Goal: Transaction & Acquisition: Obtain resource

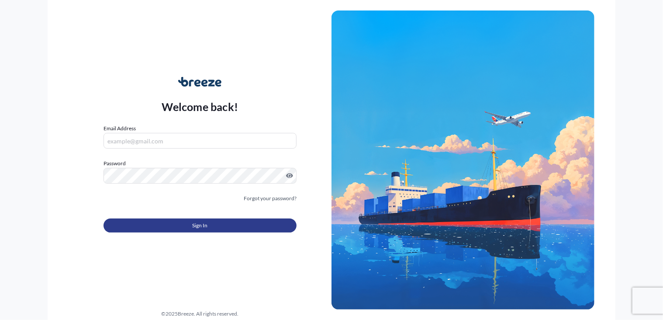
type input "[PERSON_NAME][EMAIL_ADDRESS][DOMAIN_NAME]"
click at [230, 228] on button "Sign In" at bounding box center [200, 225] width 193 height 14
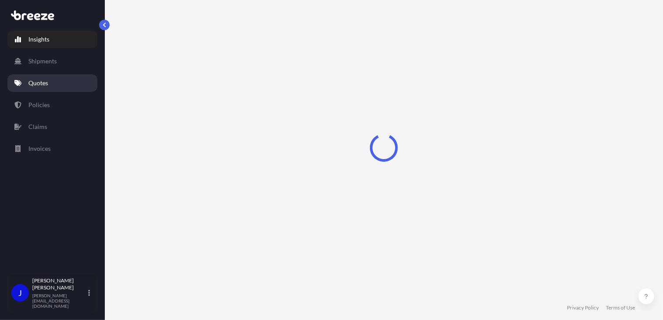
click at [45, 84] on p "Quotes" at bounding box center [38, 83] width 20 height 9
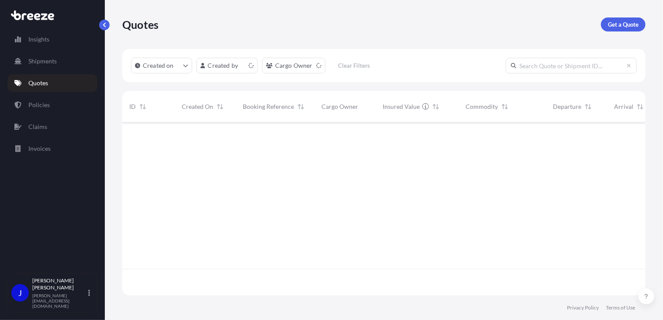
scroll to position [171, 517]
click at [633, 26] on p "Get a Quote" at bounding box center [623, 24] width 31 height 9
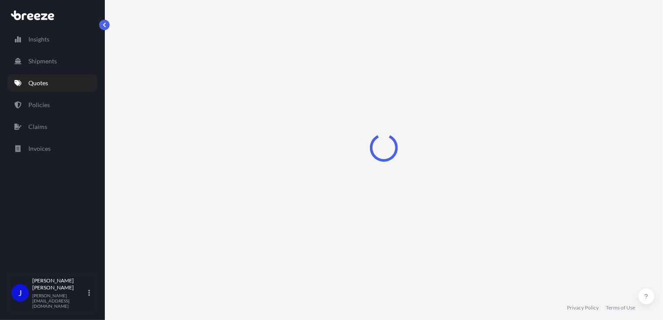
select select "Sea"
select select "1"
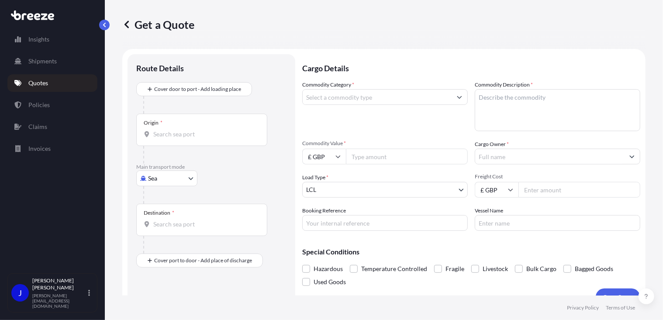
scroll to position [14, 0]
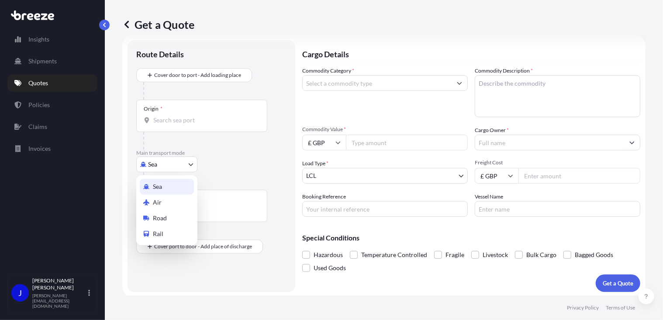
click at [179, 165] on body "Insights Shipments Quotes Policies Claims Invoices J [PERSON_NAME] [PERSON_NAME…" at bounding box center [331, 160] width 663 height 320
click at [169, 218] on div "Road" at bounding box center [167, 218] width 54 height 16
select select "Road"
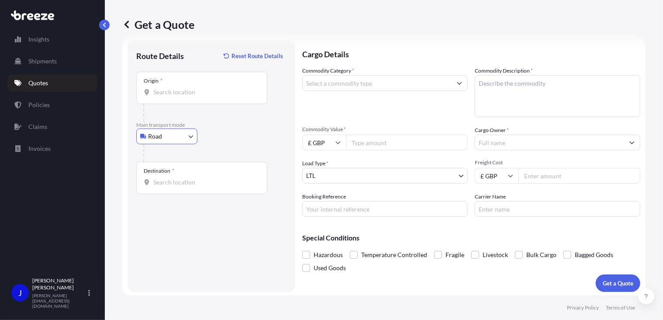
click at [172, 96] on input "Origin *" at bounding box center [204, 92] width 103 height 9
type input "London NW1 7AW, [GEOGRAPHIC_DATA]"
click at [179, 186] on input "Destination *" at bounding box center [204, 182] width 103 height 9
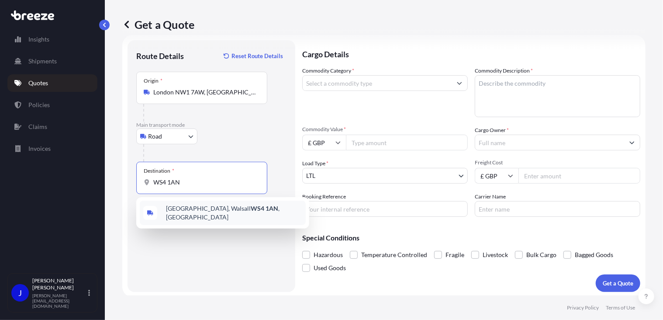
click at [193, 216] on div "[STREET_ADDRESS][PERSON_NAME]" at bounding box center [223, 213] width 166 height 24
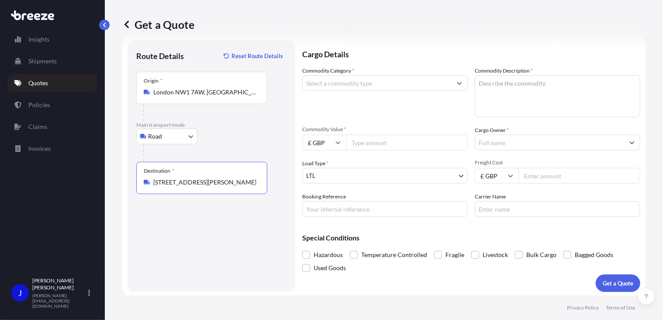
type input "[STREET_ADDRESS][PERSON_NAME]"
click at [339, 81] on input "Commodity Category *" at bounding box center [377, 83] width 149 height 16
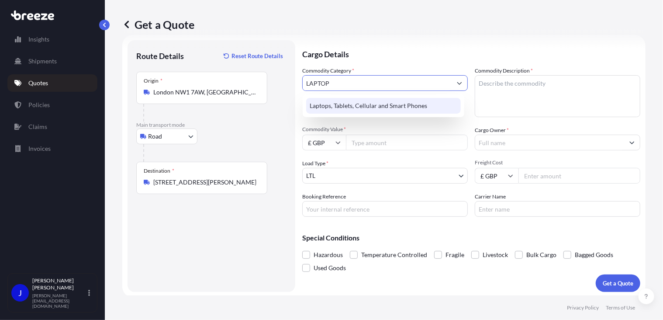
click at [337, 99] on div "Laptops, Tablets, Cellular and Smart Phones" at bounding box center [383, 106] width 155 height 16
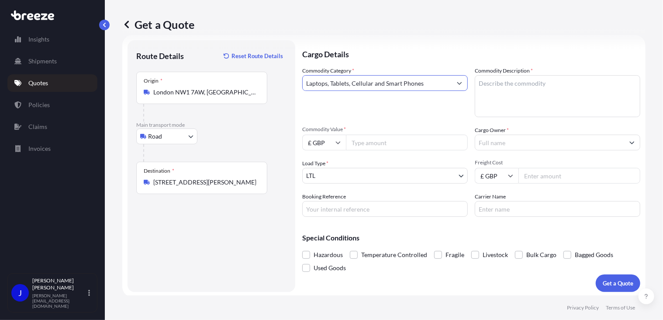
type input "Laptops, Tablets, Cellular and Smart Phones"
click at [486, 83] on textarea "Commodity Description *" at bounding box center [558, 96] width 166 height 42
type textarea "LAPTOP"
click at [408, 141] on input "Commodity Value *" at bounding box center [407, 143] width 122 height 16
type input "850"
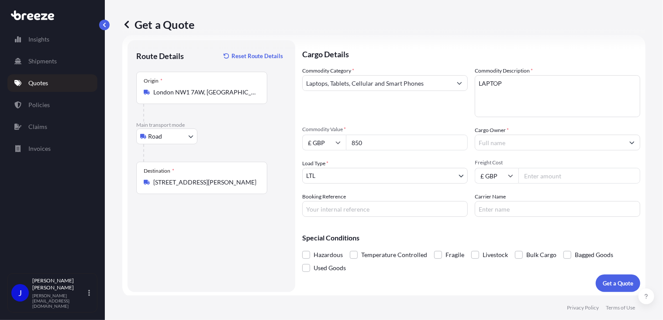
click at [488, 145] on input "Cargo Owner *" at bounding box center [549, 143] width 149 height 16
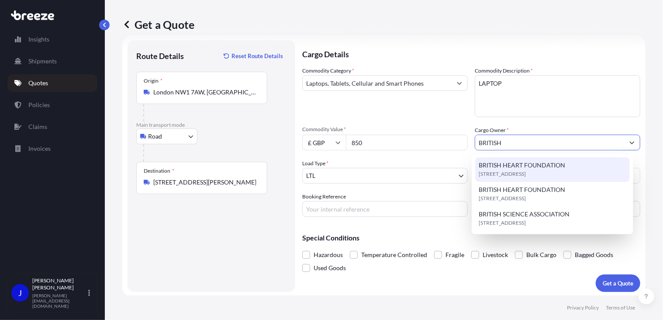
click at [523, 164] on span "BRITISH HEART FOUNDATION" at bounding box center [522, 165] width 87 height 9
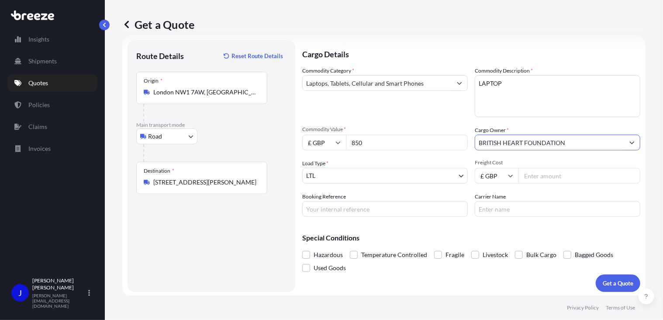
type input "BRITISH HEART FOUNDATION"
click at [365, 209] on input "Booking Reference" at bounding box center [385, 209] width 166 height 16
paste input "2219960"
type input "2219960"
click at [536, 176] on input "Freight Cost" at bounding box center [580, 176] width 122 height 16
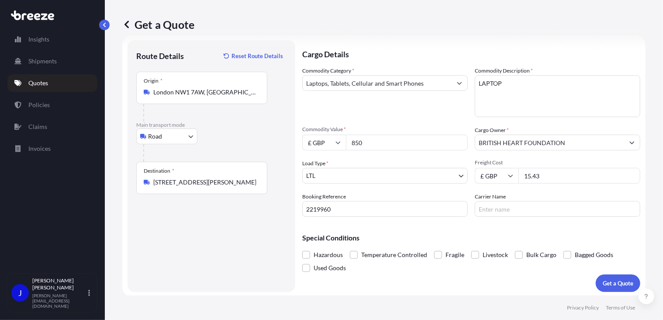
type input "15.43"
click at [503, 230] on div "Special Conditions Hazardous Temperature Controlled Fragile Livestock Bulk Carg…" at bounding box center [471, 249] width 338 height 51
click at [607, 284] on p "Get a Quote" at bounding box center [618, 283] width 31 height 9
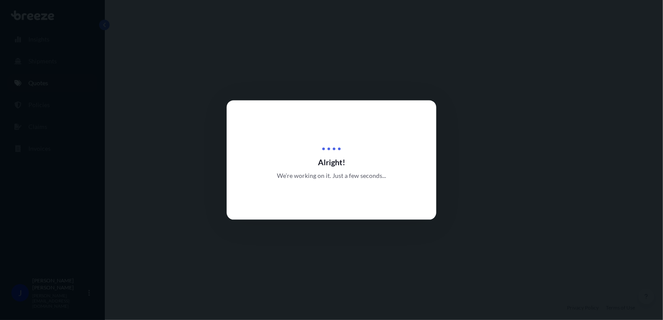
select select "Road"
select select "1"
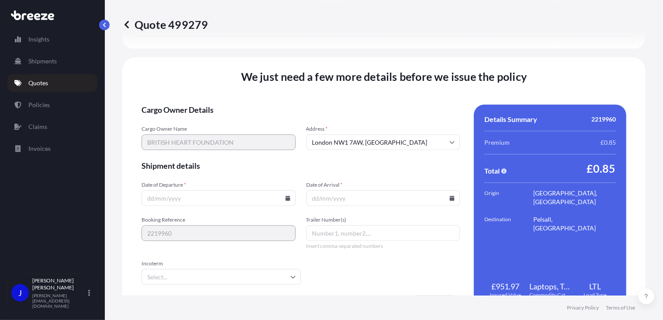
scroll to position [1089, 0]
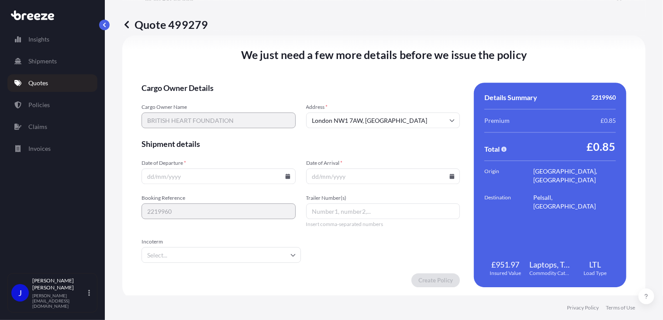
click at [287, 174] on icon at bounding box center [287, 175] width 5 height 5
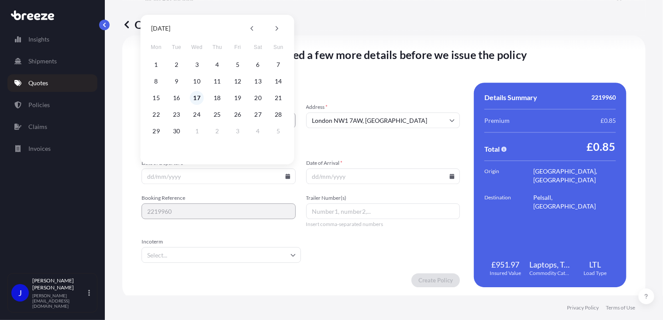
click at [198, 98] on button "17" at bounding box center [197, 98] width 14 height 14
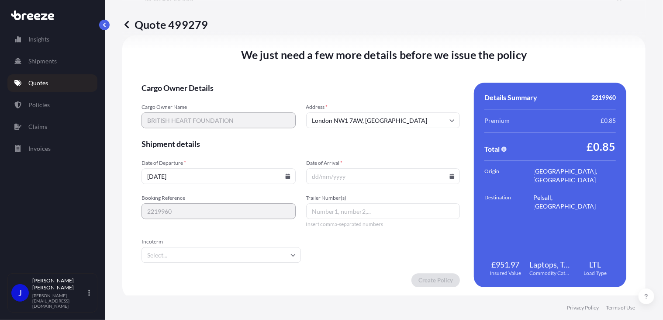
type input "[DATE]"
click at [450, 175] on icon at bounding box center [452, 175] width 5 height 5
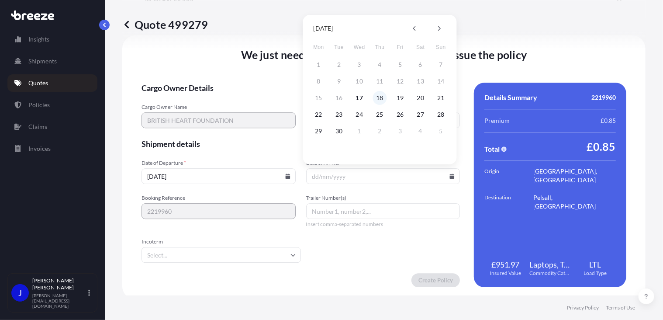
click at [378, 99] on button "18" at bounding box center [380, 98] width 14 height 14
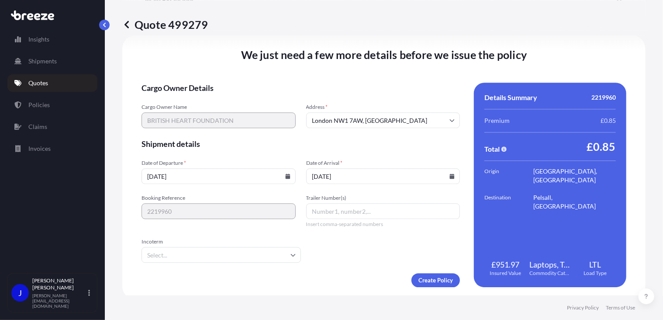
type input "[DATE]"
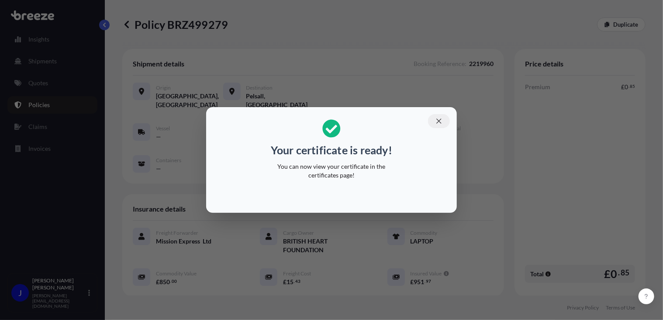
click at [440, 120] on icon "button" at bounding box center [438, 120] width 5 height 5
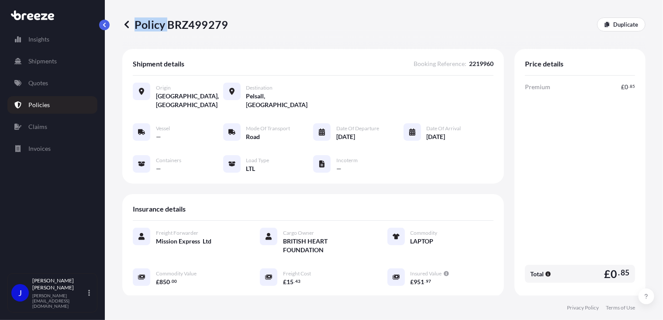
drag, startPoint x: 169, startPoint y: 26, endPoint x: 228, endPoint y: 23, distance: 58.6
click at [228, 23] on div "Policy BRZ499279 Duplicate" at bounding box center [383, 24] width 523 height 14
drag, startPoint x: 228, startPoint y: 23, endPoint x: 211, endPoint y: 32, distance: 19.0
click at [211, 32] on div "Policy BRZ499279 Duplicate" at bounding box center [383, 24] width 523 height 49
drag, startPoint x: 165, startPoint y: 27, endPoint x: 225, endPoint y: 26, distance: 60.3
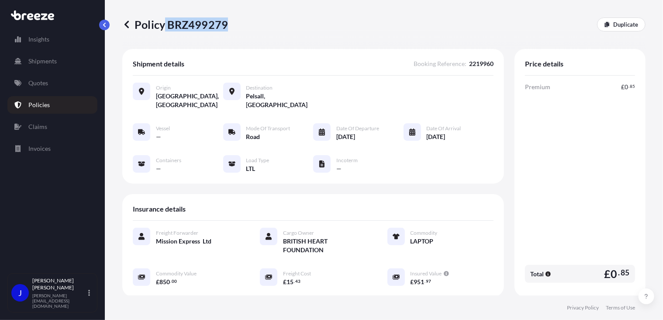
click at [225, 26] on p "Policy BRZ499279" at bounding box center [175, 24] width 106 height 14
copy p "BRZ499279"
click at [48, 80] on p "Quotes" at bounding box center [38, 83] width 20 height 9
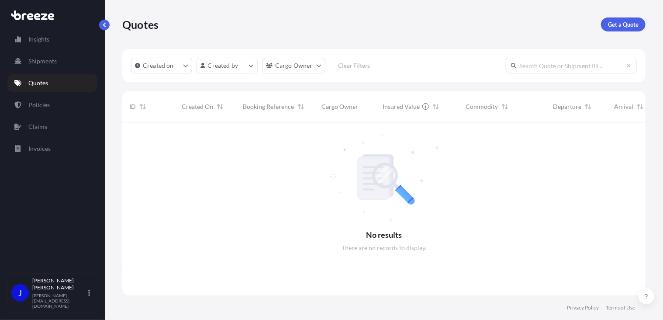
scroll to position [171, 517]
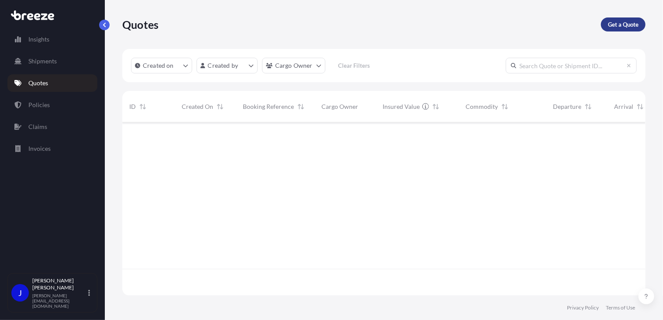
click at [632, 25] on p "Get a Quote" at bounding box center [623, 24] width 31 height 9
select select "Sea"
select select "1"
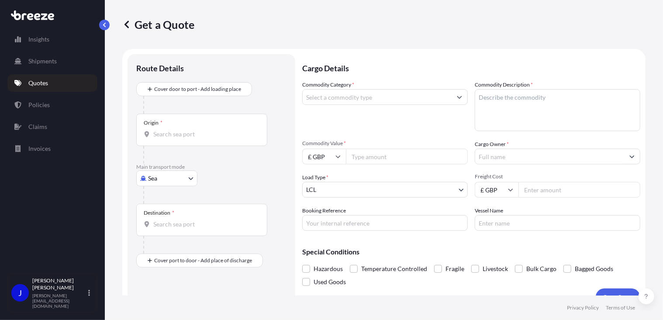
scroll to position [14, 0]
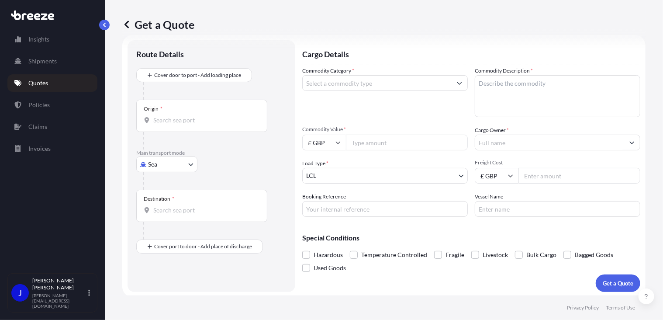
click at [182, 166] on body "Insights Shipments Quotes Policies Claims Invoices J [PERSON_NAME] [PERSON_NAME…" at bounding box center [331, 160] width 663 height 320
click at [171, 218] on div "Road" at bounding box center [167, 218] width 54 height 16
select select "Road"
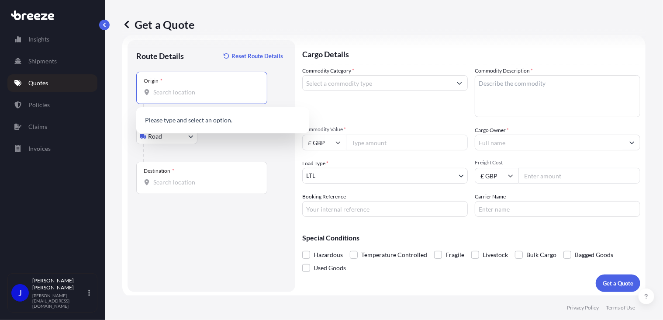
click at [175, 94] on input "Origin *" at bounding box center [204, 92] width 103 height 9
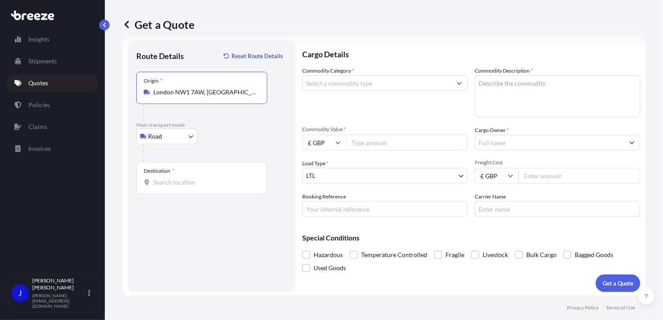
type input "London NW1 7AW, [GEOGRAPHIC_DATA]"
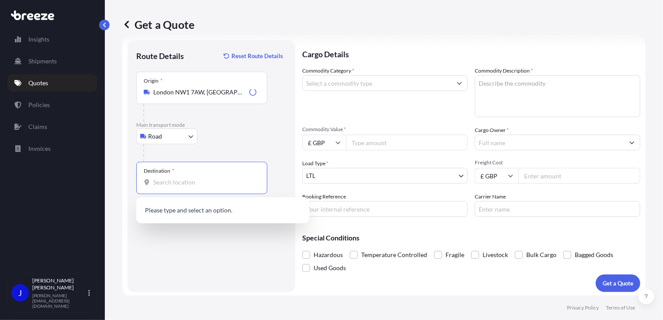
click at [191, 183] on input "Destination *" at bounding box center [204, 182] width 103 height 9
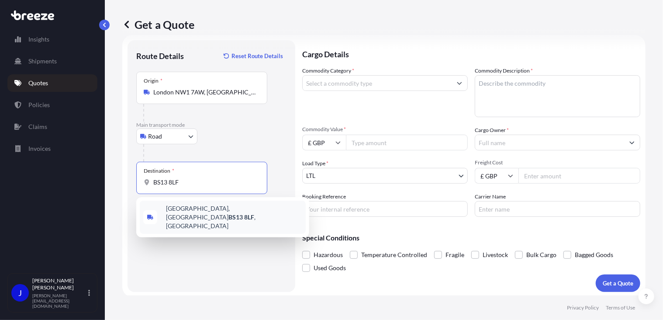
click at [217, 213] on span "[STREET_ADDRESS]" at bounding box center [234, 217] width 136 height 26
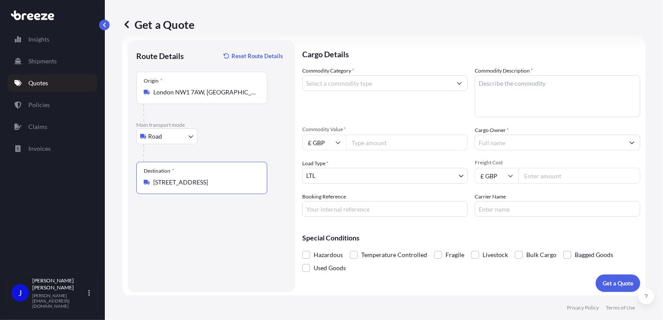
type input "[STREET_ADDRESS]"
click at [353, 83] on input "Commodity Category *" at bounding box center [377, 83] width 149 height 16
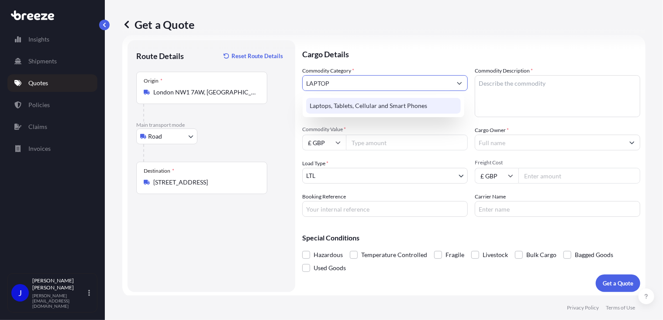
click at [369, 107] on div "Laptops, Tablets, Cellular and Smart Phones" at bounding box center [383, 106] width 155 height 16
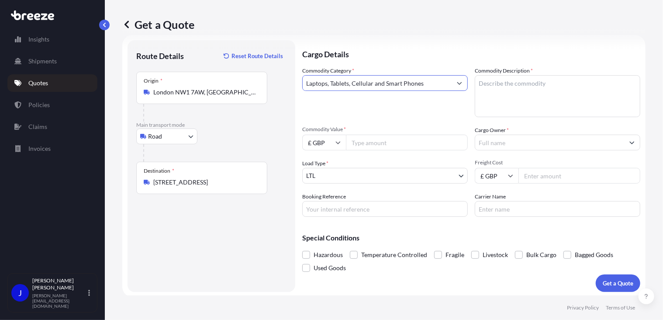
type input "Laptops, Tablets, Cellular and Smart Phones"
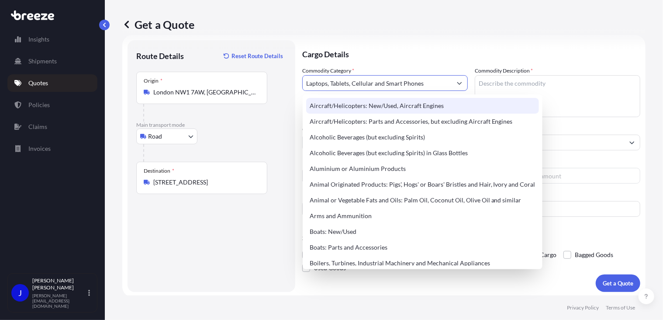
click at [488, 82] on textarea "Commodity Description *" at bounding box center [558, 96] width 166 height 42
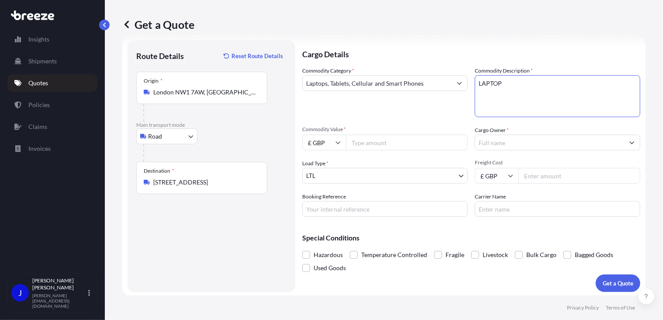
type textarea "LAPTOP"
click at [394, 144] on input "Commodity Value *" at bounding box center [407, 143] width 122 height 16
type input "1200"
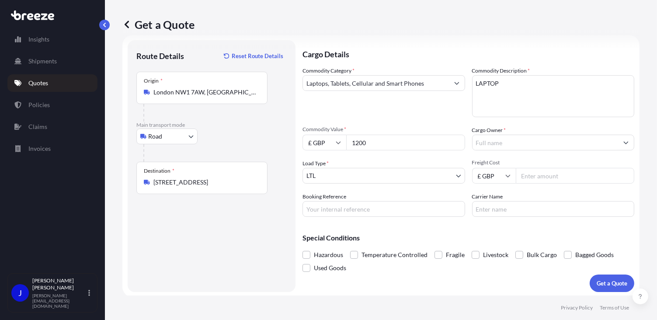
click at [514, 144] on input "Cargo Owner *" at bounding box center [545, 143] width 146 height 16
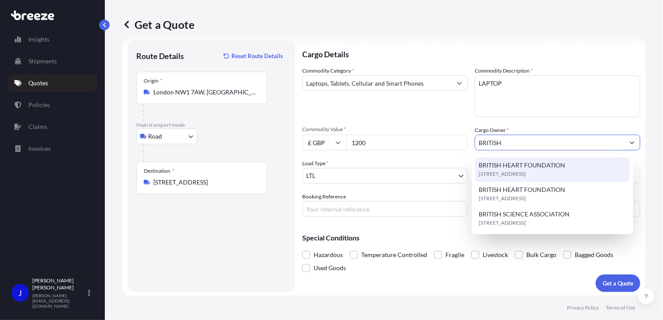
click at [527, 167] on span "BRITISH HEART FOUNDATION" at bounding box center [522, 165] width 87 height 9
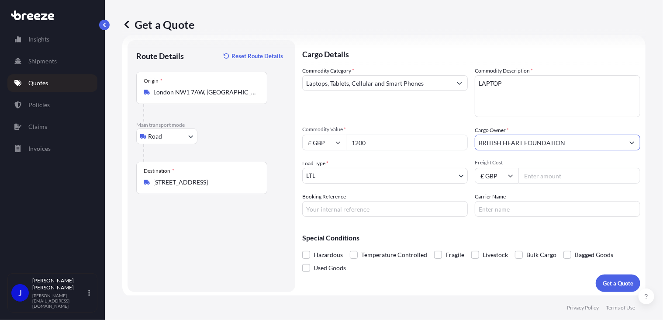
type input "BRITISH HEART FOUNDATION"
click at [348, 208] on input "Booking Reference" at bounding box center [385, 209] width 166 height 16
paste input "2220046"
type input "2220046"
click at [537, 174] on input "Freight Cost" at bounding box center [580, 176] width 122 height 16
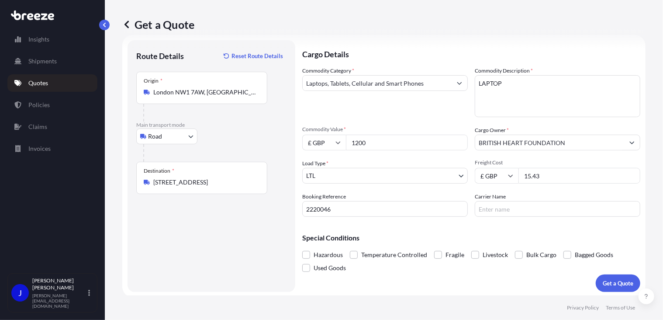
type input "15.43"
click at [512, 236] on p "Special Conditions" at bounding box center [471, 237] width 338 height 7
click at [602, 278] on button "Get a Quote" at bounding box center [618, 282] width 45 height 17
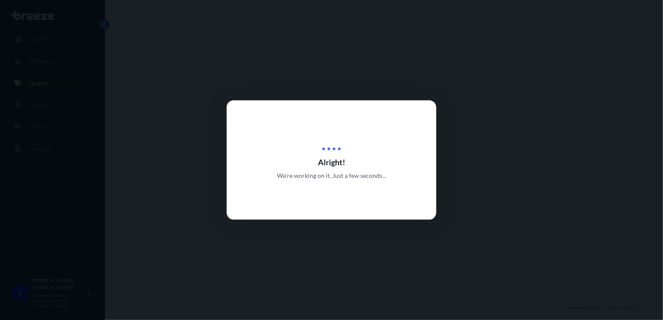
select select "Road"
select select "1"
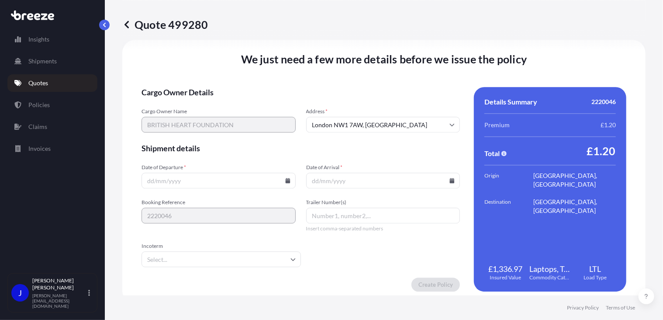
scroll to position [1089, 0]
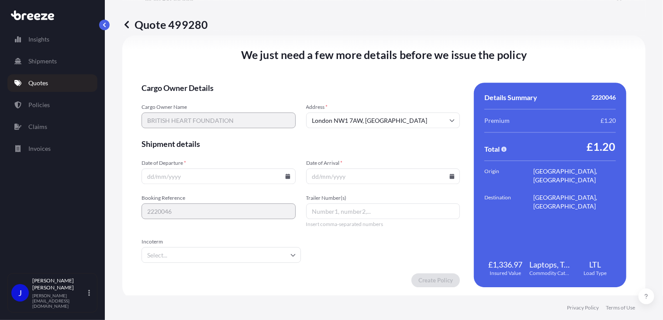
click at [285, 175] on icon at bounding box center [287, 175] width 5 height 5
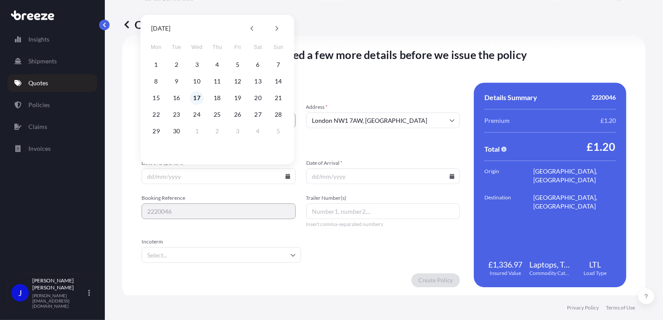
click at [197, 99] on button "17" at bounding box center [197, 98] width 14 height 14
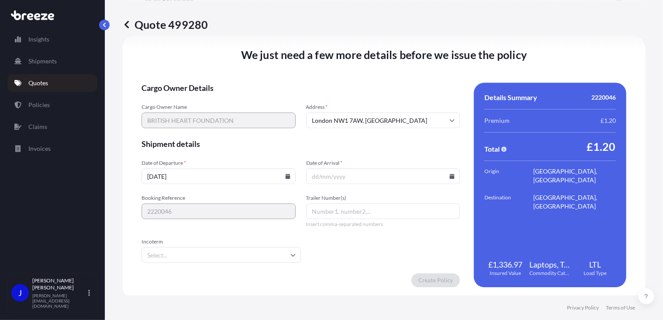
type input "[DATE]"
click at [450, 174] on icon at bounding box center [452, 175] width 5 height 5
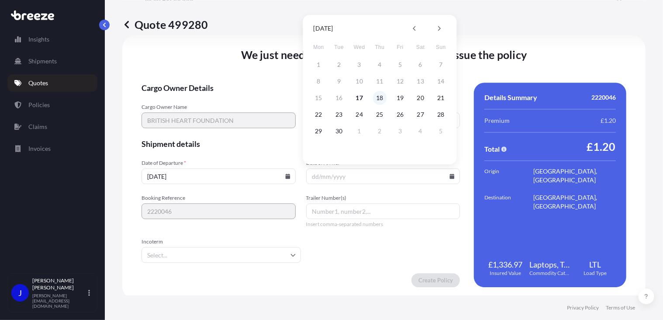
click at [376, 99] on button "18" at bounding box center [380, 98] width 14 height 14
type input "[DATE]"
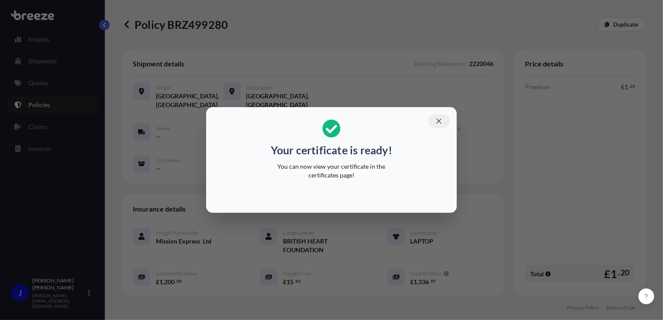
click at [440, 122] on icon "button" at bounding box center [439, 121] width 8 height 8
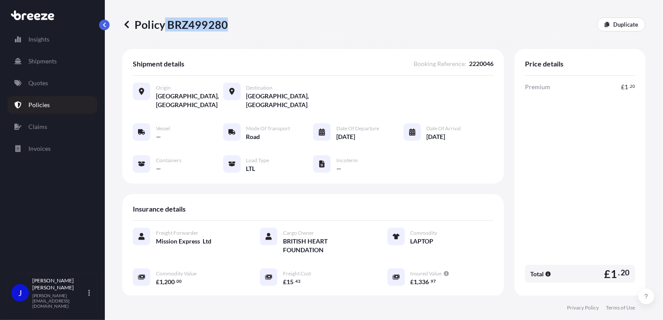
drag, startPoint x: 164, startPoint y: 22, endPoint x: 225, endPoint y: 25, distance: 61.2
click at [225, 25] on p "Policy BRZ499280" at bounding box center [175, 24] width 106 height 14
drag, startPoint x: 225, startPoint y: 25, endPoint x: 218, endPoint y: 23, distance: 7.3
copy p "BRZ499280"
click at [31, 84] on p "Quotes" at bounding box center [38, 83] width 20 height 9
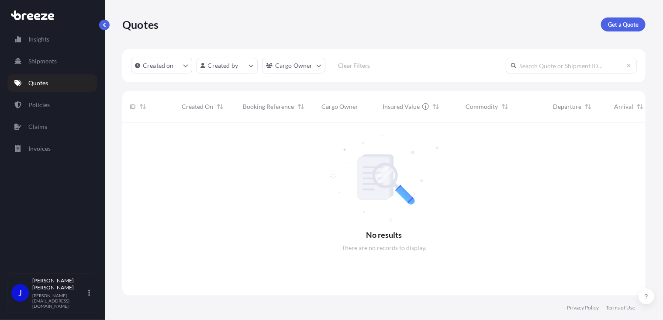
scroll to position [197, 517]
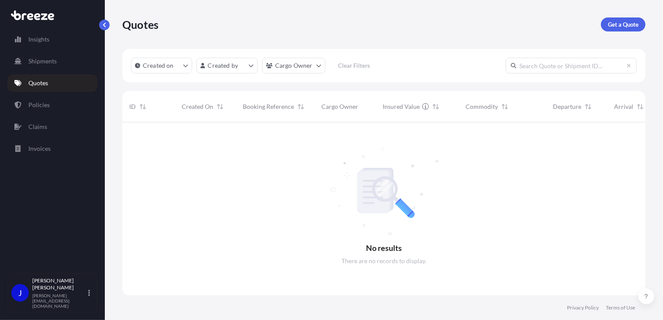
click at [45, 83] on p "Quotes" at bounding box center [38, 83] width 20 height 9
click at [612, 21] on p "Get a Quote" at bounding box center [623, 24] width 31 height 9
select select "Sea"
select select "1"
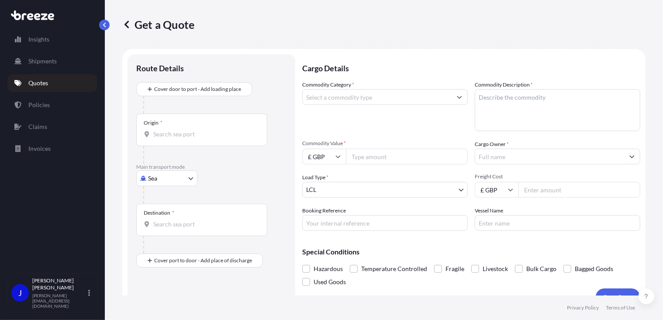
scroll to position [14, 0]
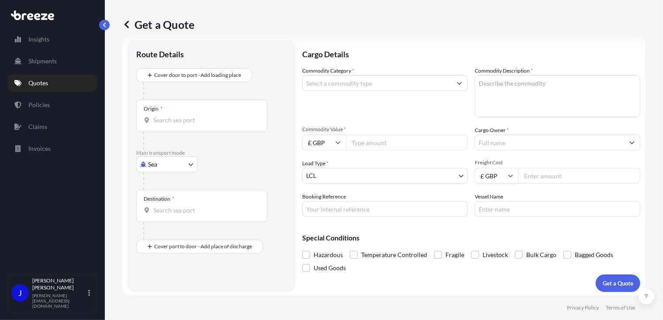
click at [156, 167] on body "Insights Shipments Quotes Policies Claims Invoices J [PERSON_NAME] [PERSON_NAME…" at bounding box center [331, 160] width 663 height 320
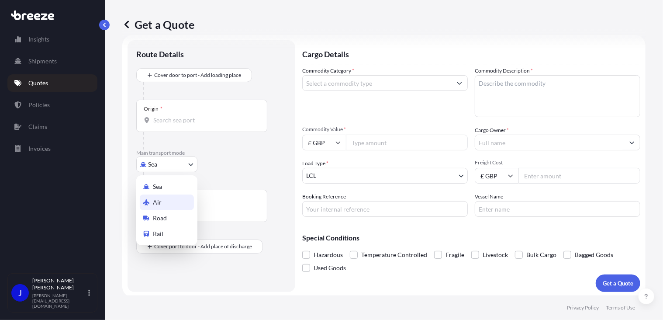
click at [165, 206] on div "Air" at bounding box center [167, 202] width 54 height 16
select select "Air"
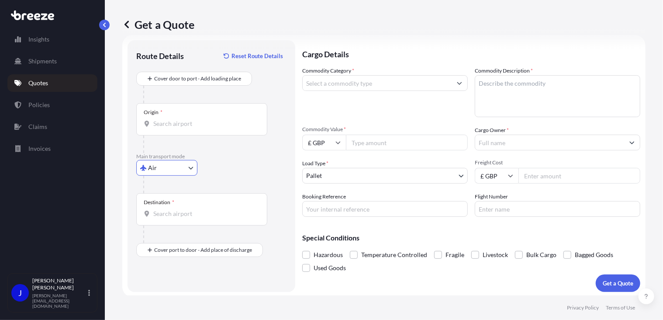
click at [177, 123] on input "Origin *" at bounding box center [204, 123] width 103 height 9
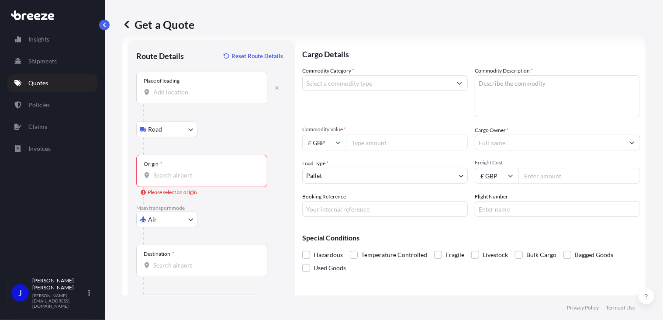
click at [192, 94] on input "Place of loading" at bounding box center [204, 92] width 103 height 9
type input "London NW1 3BG, [GEOGRAPHIC_DATA]"
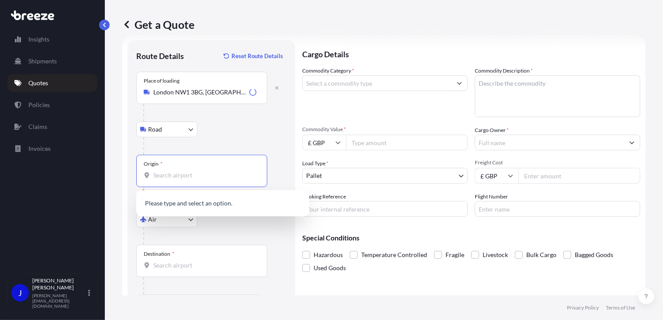
click at [185, 174] on input "Origin * Please select an origin" at bounding box center [204, 175] width 103 height 9
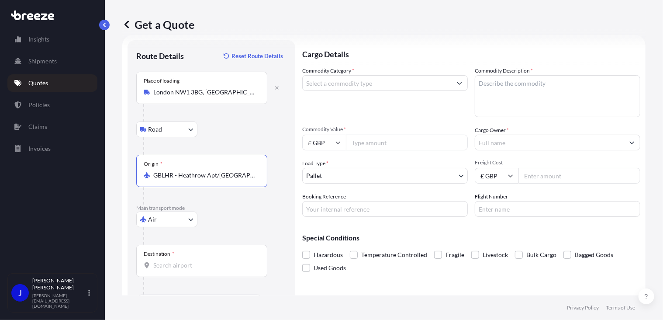
type input "GBLHR - Heathrow Apt/[GEOGRAPHIC_DATA], [GEOGRAPHIC_DATA]"
click at [180, 266] on input "Destination *" at bounding box center [204, 265] width 103 height 9
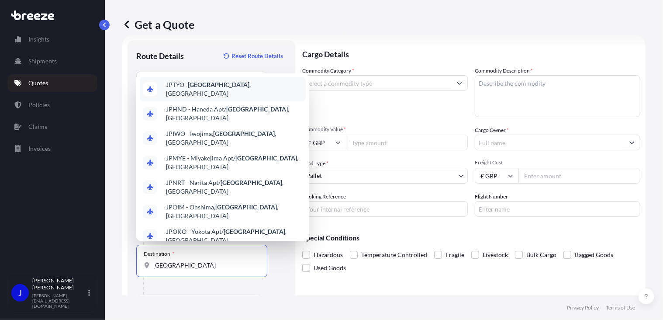
click at [216, 98] on span "JPTYO - [GEOGRAPHIC_DATA] , [GEOGRAPHIC_DATA]" at bounding box center [234, 88] width 136 height 17
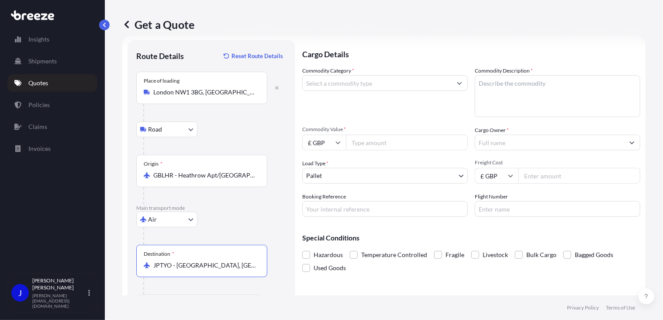
scroll to position [40, 0]
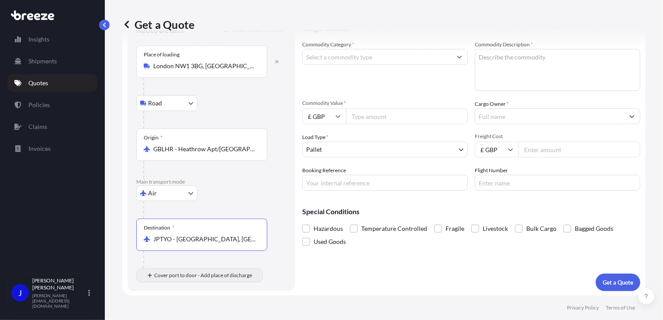
type input "JPTYO - [GEOGRAPHIC_DATA], [GEOGRAPHIC_DATA]"
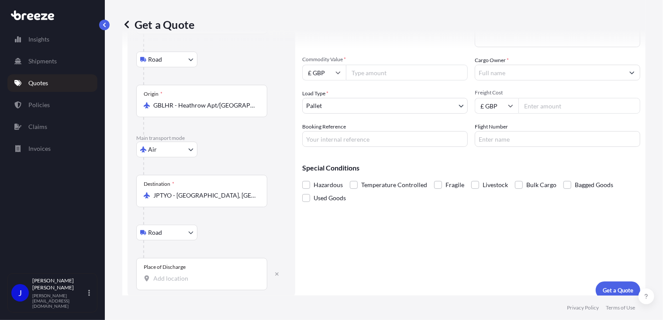
click at [186, 271] on div "Place of Discharge" at bounding box center [201, 274] width 131 height 32
click at [186, 274] on input "Place of Discharge" at bounding box center [204, 278] width 103 height 9
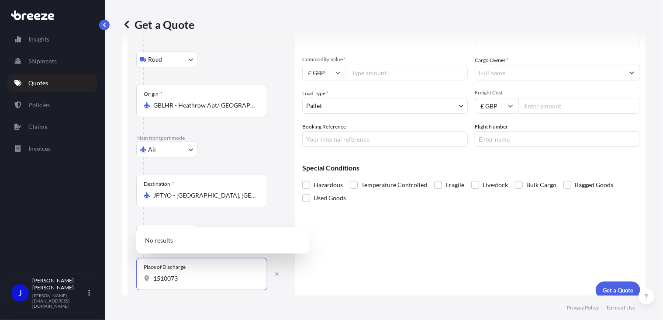
click at [165, 277] on input "1510073" at bounding box center [204, 278] width 103 height 9
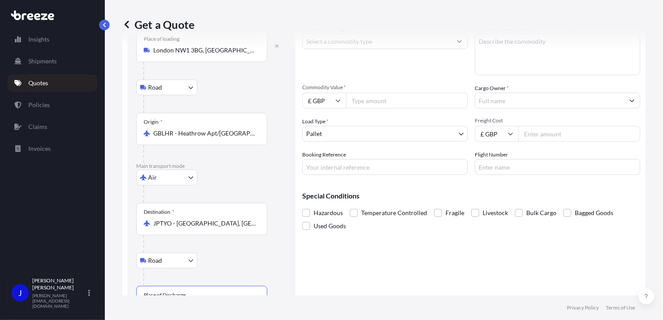
scroll to position [0, 0]
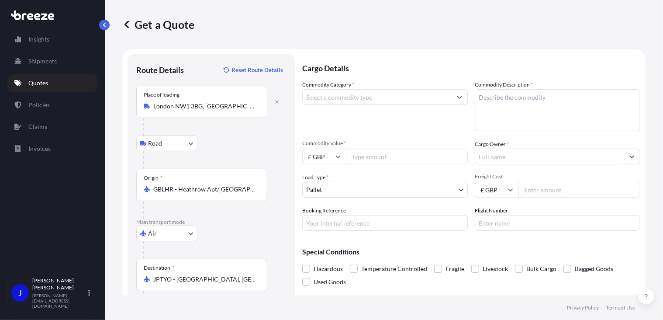
type input "[PERSON_NAME], [GEOGRAPHIC_DATA], [GEOGRAPHIC_DATA] 151-0073, [GEOGRAPHIC_DATA]"
click at [385, 94] on input "Commodity Category *" at bounding box center [377, 97] width 149 height 16
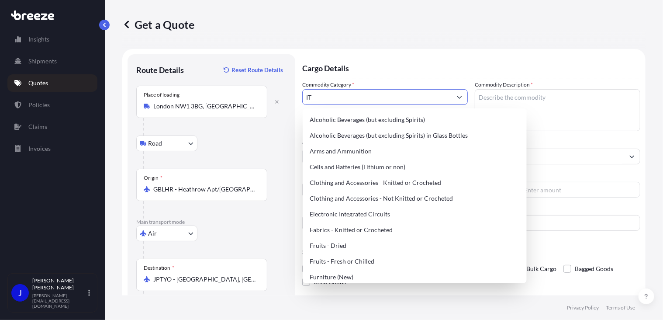
type input "I"
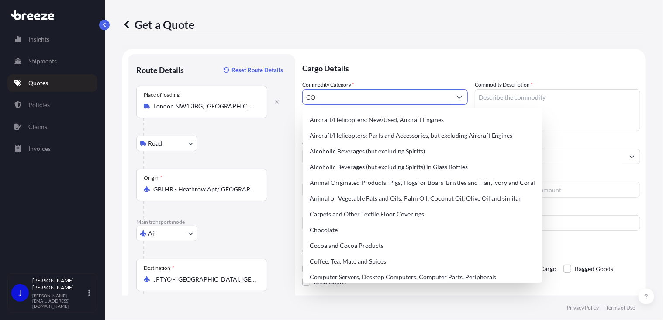
type input "C"
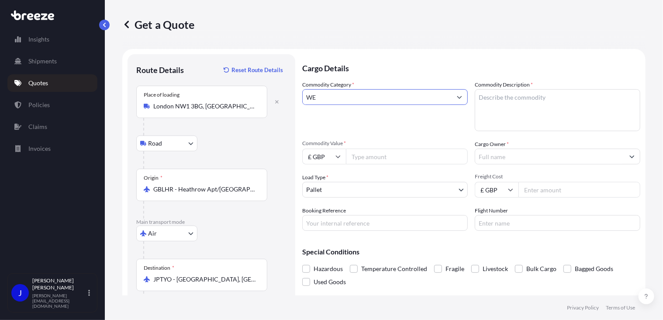
type input "W"
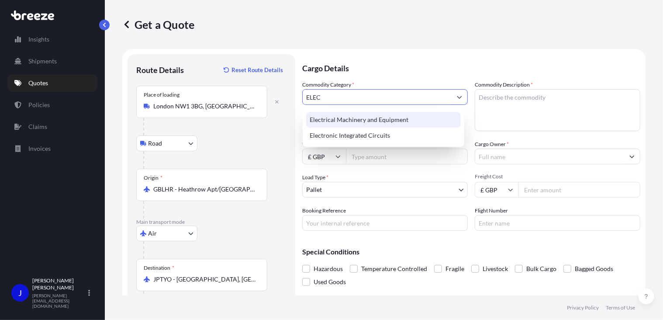
click at [369, 117] on div "Electrical Machinery and Equipment" at bounding box center [383, 120] width 155 height 16
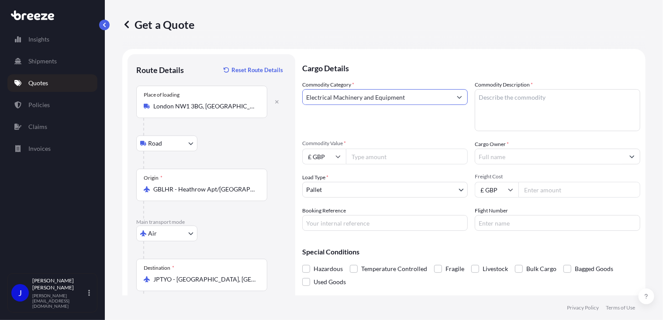
type input "Electrical Machinery and Equipment"
click at [513, 103] on textarea "Commodity Description *" at bounding box center [558, 110] width 166 height 42
type textarea "IT EQUIPMENT"
click at [389, 159] on input "Commodity Value *" at bounding box center [407, 157] width 122 height 16
type input "1150"
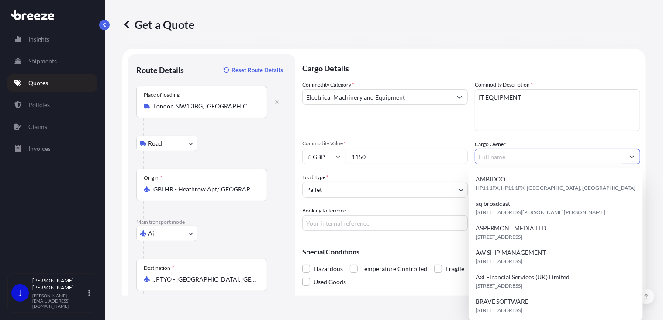
click at [522, 157] on input "Cargo Owner *" at bounding box center [549, 157] width 149 height 16
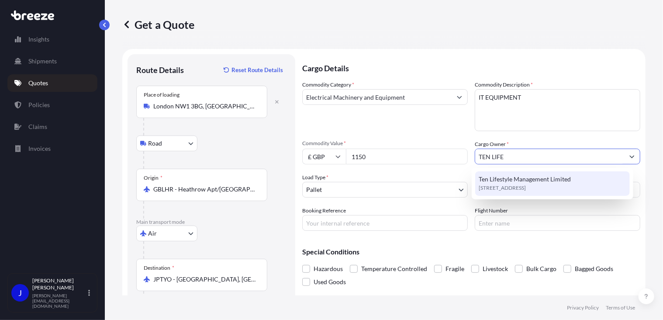
click at [529, 179] on span "Ten Lifestyle Management Limited" at bounding box center [525, 179] width 92 height 9
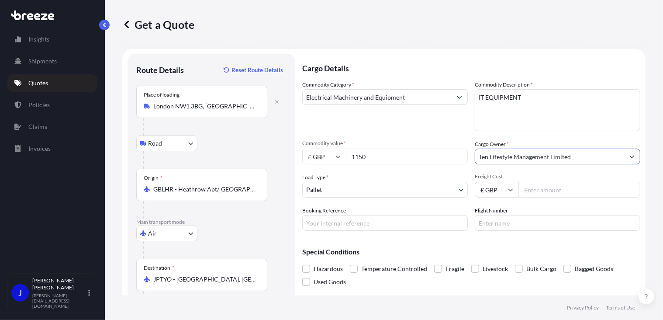
type input "Ten Lifestyle Management Limited"
click at [410, 189] on body "12 options available. 2 options available. 0 options available. 1 option availa…" at bounding box center [331, 160] width 663 height 320
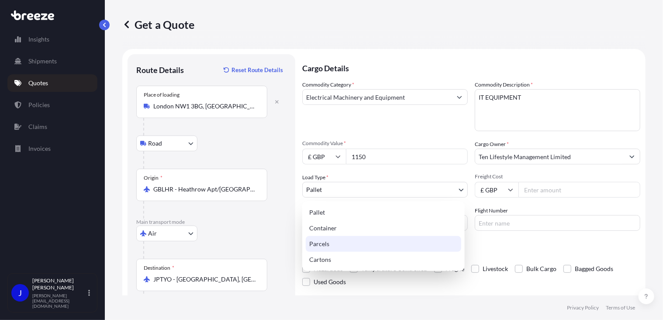
click at [353, 243] on div "Parcels" at bounding box center [384, 244] width 156 height 16
select select "3"
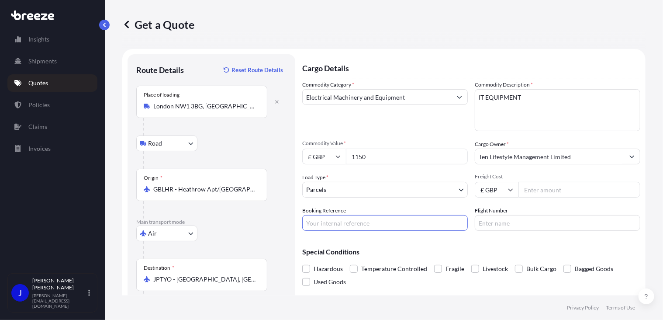
paste input "2220081"
type input "2220081"
click at [544, 190] on input "Freight Cost" at bounding box center [580, 190] width 122 height 16
type input "297.73"
click at [525, 247] on div "Special Conditions Hazardous Temperature Controlled Fragile Livestock Bulk Carg…" at bounding box center [471, 263] width 338 height 51
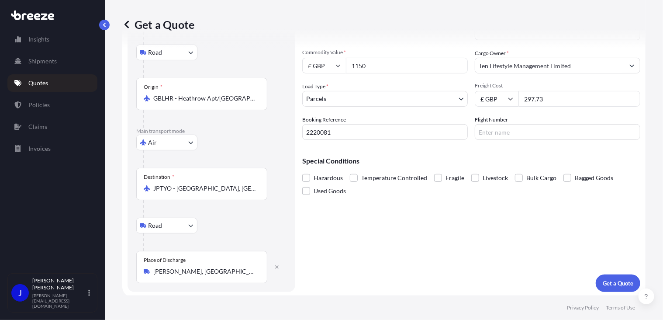
scroll to position [92, 0]
click at [615, 281] on p "Get a Quote" at bounding box center [618, 282] width 31 height 9
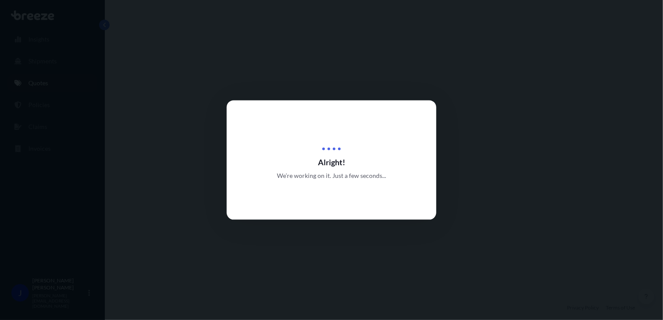
select select "Road"
select select "Air"
select select "Road"
select select "3"
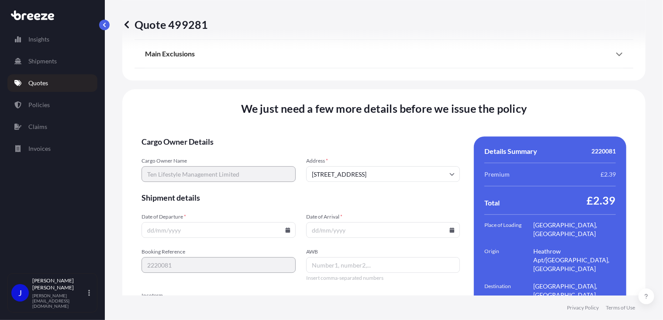
scroll to position [1235, 0]
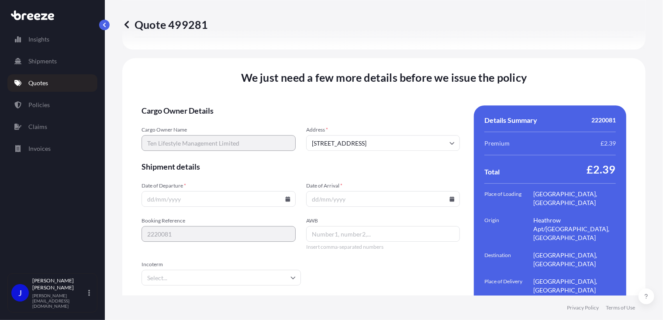
click at [287, 191] on div at bounding box center [219, 199] width 154 height 16
click at [285, 196] on icon at bounding box center [287, 198] width 5 height 5
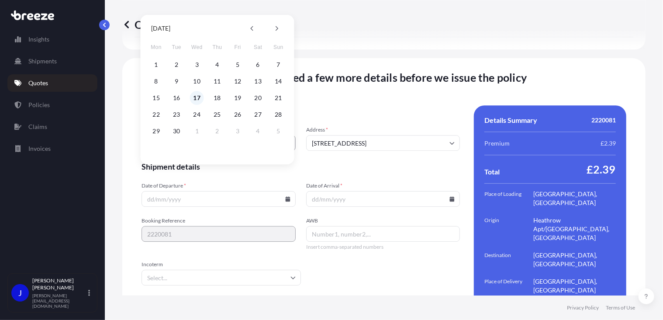
click at [198, 96] on button "17" at bounding box center [197, 98] width 14 height 14
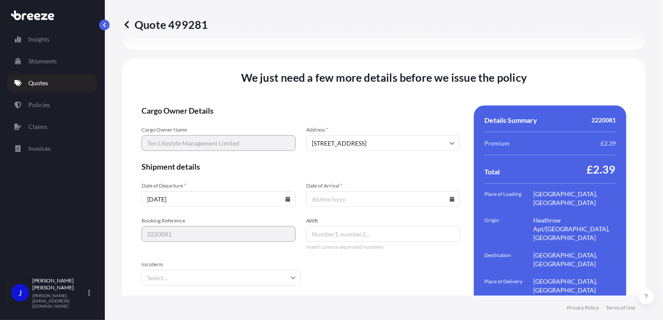
type input "[DATE]"
click at [450, 196] on icon at bounding box center [452, 198] width 5 height 5
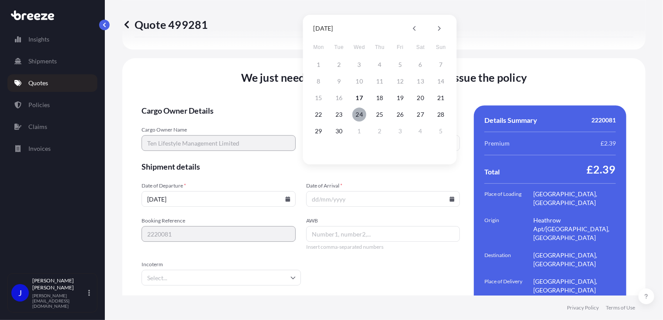
click at [365, 114] on button "24" at bounding box center [360, 114] width 14 height 14
type input "[DATE]"
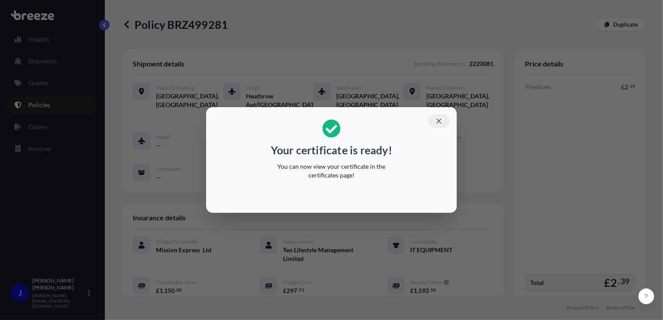
click at [439, 120] on icon "button" at bounding box center [439, 121] width 8 height 8
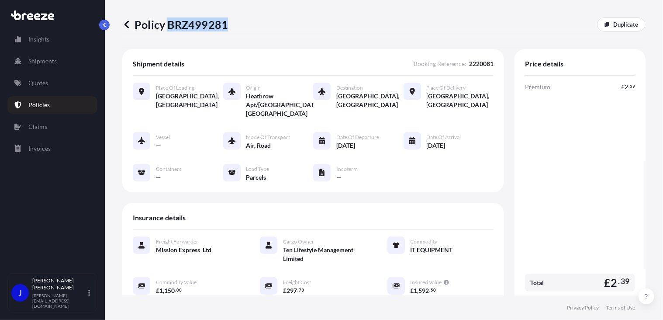
drag, startPoint x: 166, startPoint y: 24, endPoint x: 225, endPoint y: 26, distance: 58.6
click at [225, 26] on p "Policy BRZ499281" at bounding box center [175, 24] width 106 height 14
copy p "BRZ499281"
click at [42, 80] on p "Quotes" at bounding box center [38, 83] width 20 height 9
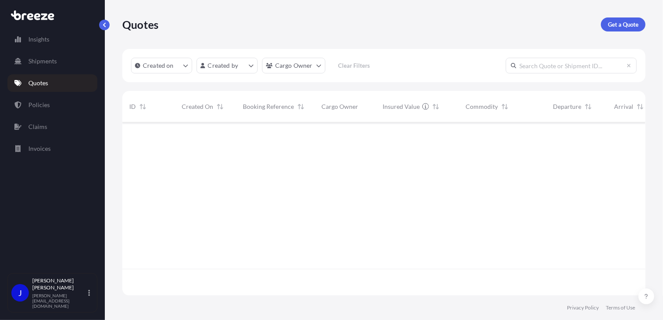
scroll to position [171, 517]
click at [633, 24] on p "Get a Quote" at bounding box center [623, 24] width 31 height 9
select select "Sea"
select select "1"
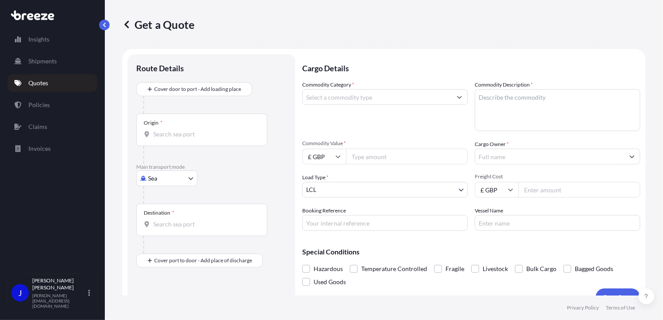
scroll to position [14, 0]
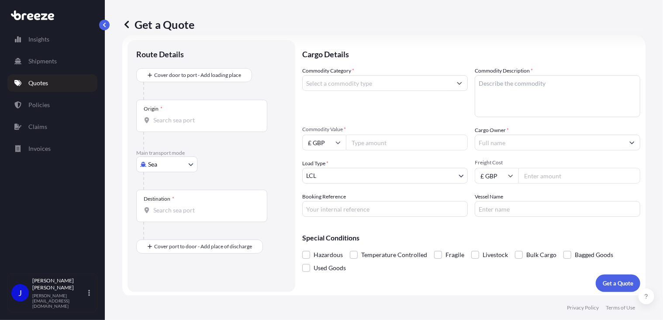
click at [178, 164] on body "Insights Shipments Quotes Policies Claims Invoices J [PERSON_NAME] [PERSON_NAME…" at bounding box center [331, 160] width 663 height 320
click at [173, 213] on div "Road" at bounding box center [167, 218] width 54 height 16
select select "Road"
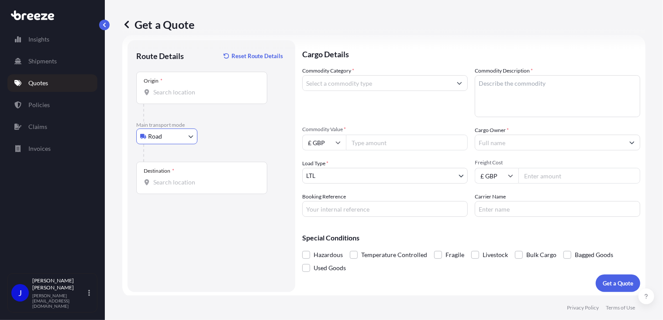
click at [180, 94] on input "Origin *" at bounding box center [204, 92] width 103 height 9
type input "[STREET_ADDRESS]"
click at [180, 181] on input "Destination *" at bounding box center [204, 182] width 103 height 9
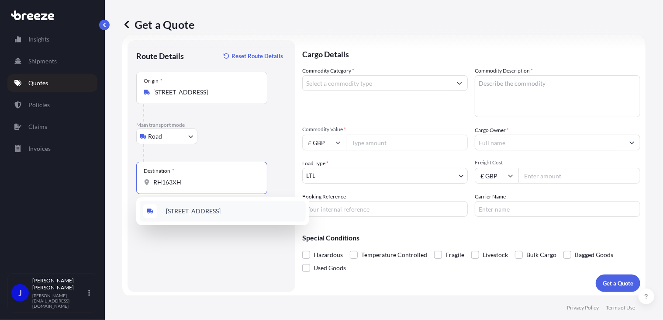
click at [194, 213] on span "[STREET_ADDRESS]" at bounding box center [193, 211] width 55 height 9
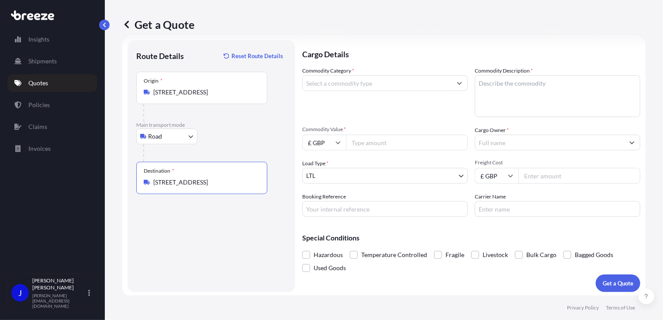
type input "[STREET_ADDRESS]"
click at [357, 83] on input "Commodity Category *" at bounding box center [377, 83] width 149 height 16
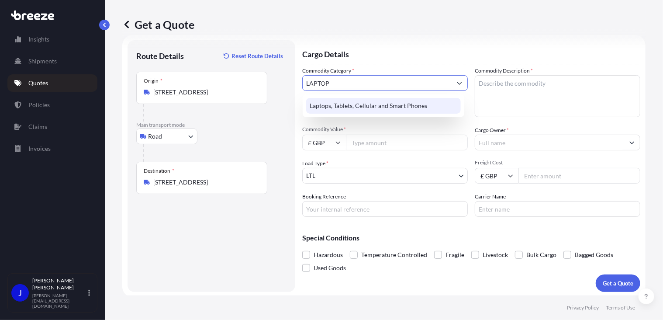
click at [367, 104] on div "Laptops, Tablets, Cellular and Smart Phones" at bounding box center [383, 106] width 155 height 16
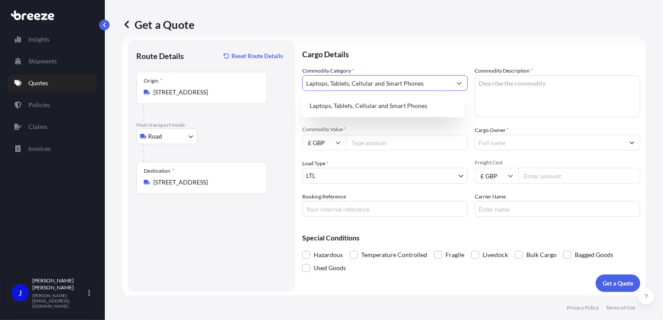
type input "Laptops, Tablets, Cellular and Smart Phones"
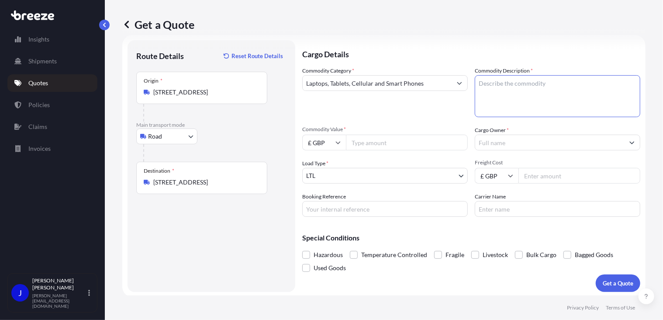
click at [510, 78] on textarea "Commodity Description *" at bounding box center [558, 96] width 166 height 42
type textarea "LAPTOP"
drag, startPoint x: 428, startPoint y: 143, endPoint x: 435, endPoint y: 141, distance: 7.5
click at [428, 143] on input "Commodity Value *" at bounding box center [407, 143] width 122 height 16
type input "1000"
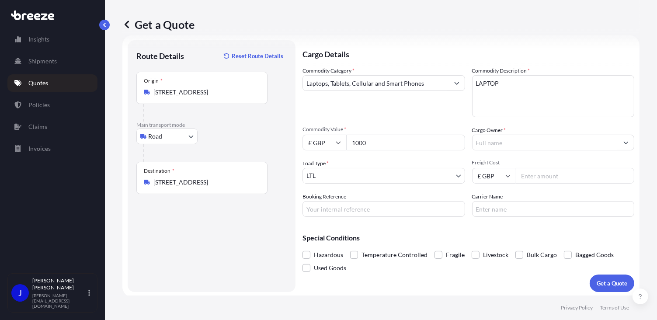
click at [514, 143] on input "Cargo Owner *" at bounding box center [545, 143] width 146 height 16
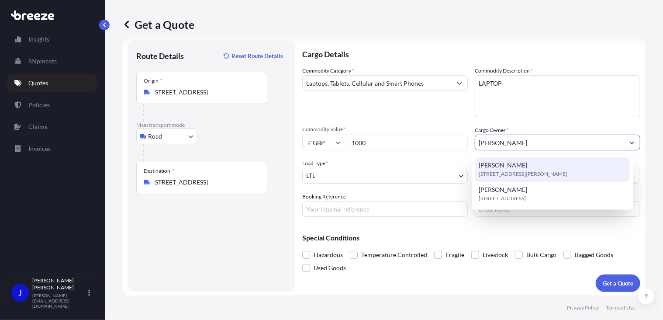
click at [509, 160] on div "[PERSON_NAME][STREET_ADDRESS][DEMOGRAPHIC_DATA][PERSON_NAME]" at bounding box center [552, 169] width 155 height 24
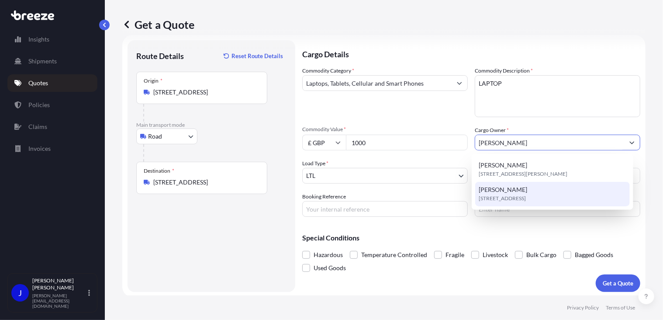
click at [501, 195] on span "[STREET_ADDRESS]" at bounding box center [502, 198] width 47 height 9
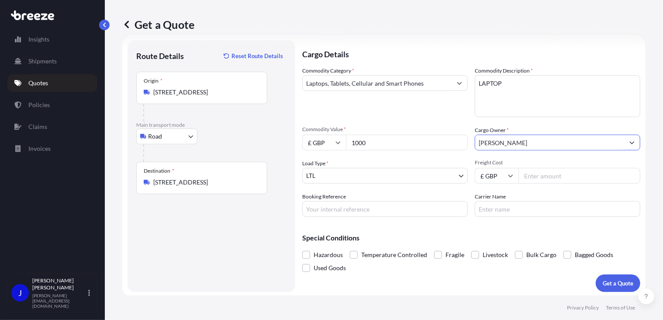
type input "[PERSON_NAME]"
click at [362, 207] on input "Booking Reference" at bounding box center [385, 209] width 166 height 16
click at [349, 209] on input "Booking Reference" at bounding box center [385, 209] width 166 height 16
paste input "2220087"
type input "2220087"
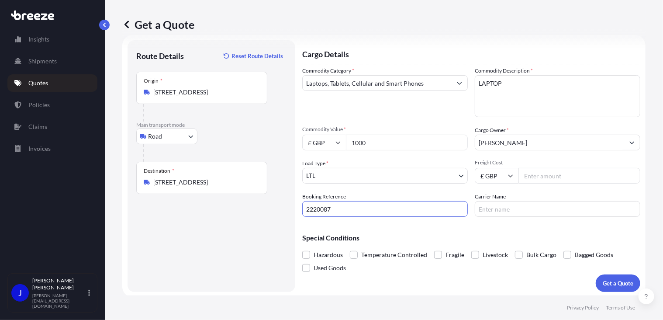
click at [530, 172] on input "Freight Cost" at bounding box center [580, 176] width 122 height 16
type input "10.55"
click at [516, 232] on div "Special Conditions Hazardous Temperature Controlled Fragile Livestock Bulk Carg…" at bounding box center [471, 249] width 338 height 51
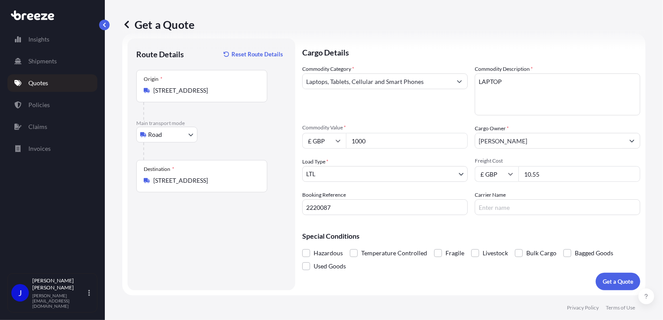
click at [598, 276] on button "Get a Quote" at bounding box center [618, 281] width 45 height 17
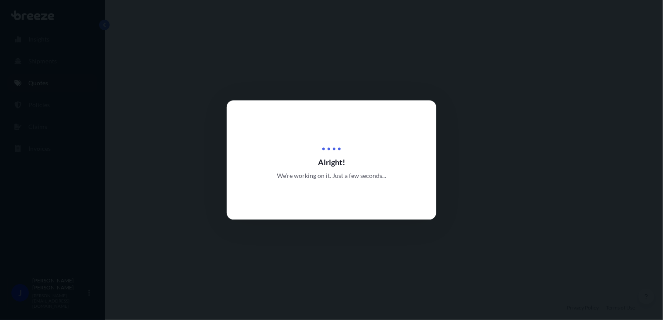
select select "Road"
select select "1"
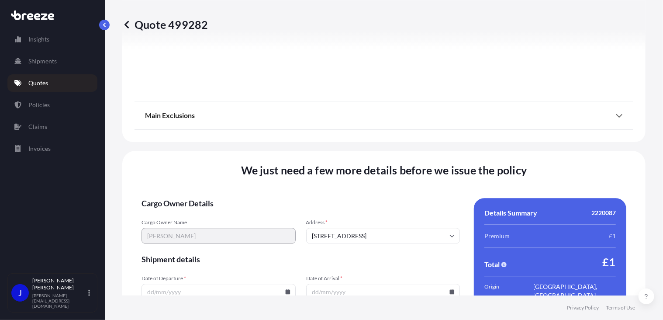
scroll to position [1089, 0]
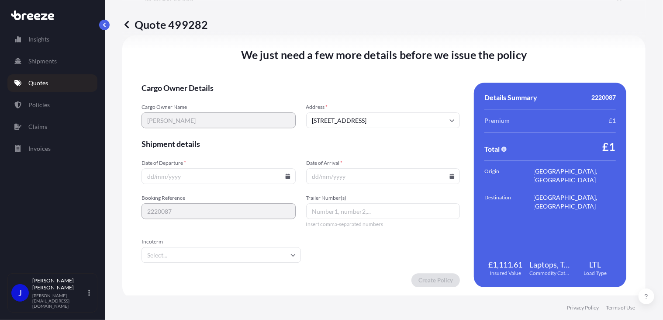
click at [287, 178] on div at bounding box center [219, 176] width 154 height 16
click at [285, 176] on icon at bounding box center [287, 175] width 5 height 5
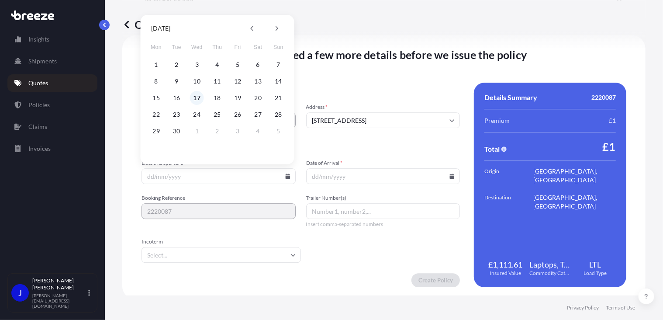
click at [197, 97] on button "17" at bounding box center [197, 98] width 14 height 14
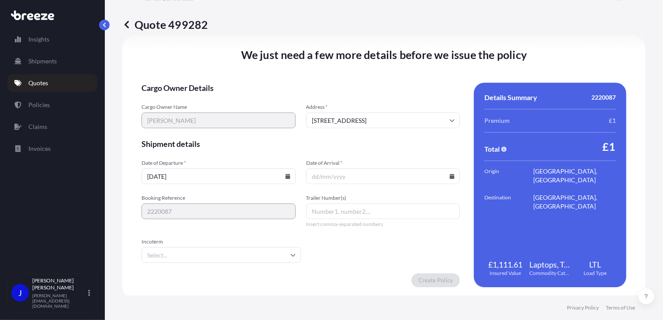
type input "[DATE]"
click at [450, 176] on icon at bounding box center [452, 175] width 5 height 5
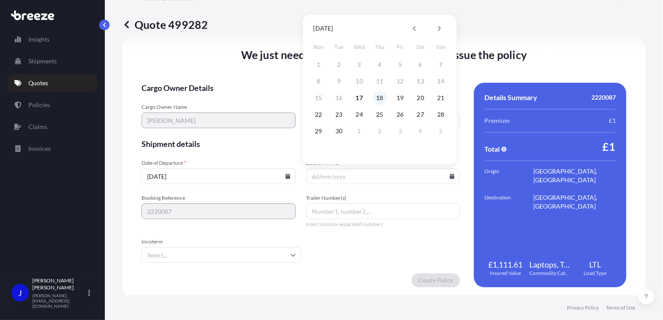
click at [378, 97] on button "18" at bounding box center [380, 98] width 14 height 14
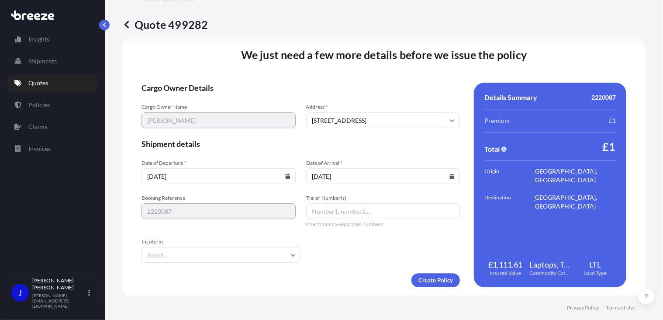
type input "[DATE]"
click at [344, 250] on form "Cargo Owner Details Cargo Owner Name [PERSON_NAME] Address * [GEOGRAPHIC_DATA] …" at bounding box center [301, 185] width 319 height 204
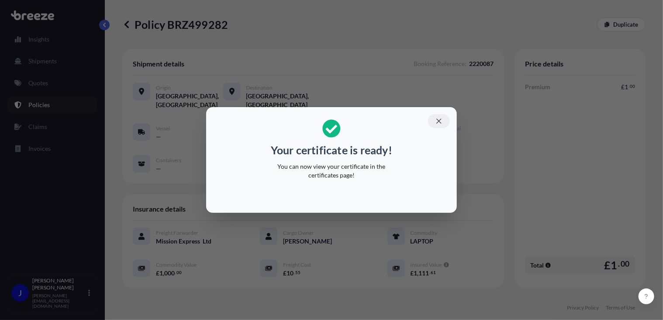
click at [440, 120] on icon "button" at bounding box center [438, 120] width 5 height 5
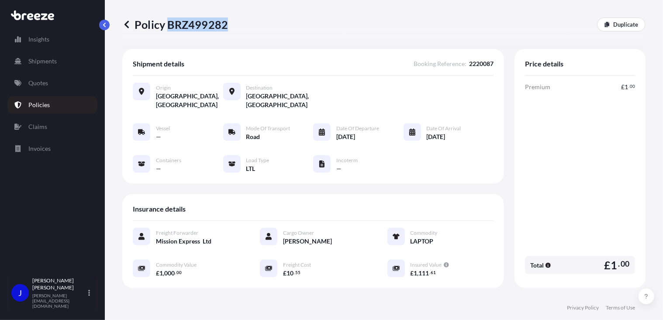
drag, startPoint x: 169, startPoint y: 23, endPoint x: 225, endPoint y: 25, distance: 56.4
click at [225, 25] on p "Policy BRZ499282" at bounding box center [175, 24] width 106 height 14
copy p "BRZ499282"
click at [52, 82] on link "Quotes" at bounding box center [52, 82] width 90 height 17
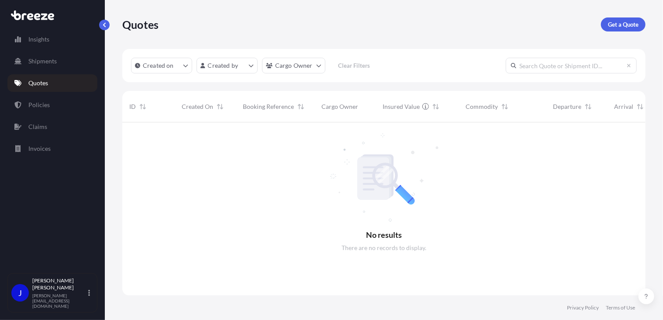
scroll to position [197, 517]
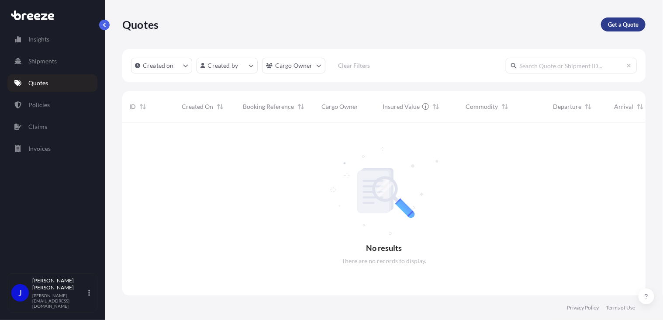
click at [613, 22] on p "Get a Quote" at bounding box center [623, 24] width 31 height 9
select select "Sea"
select select "1"
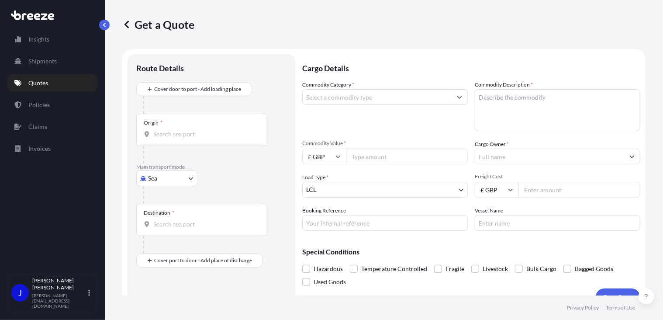
scroll to position [14, 0]
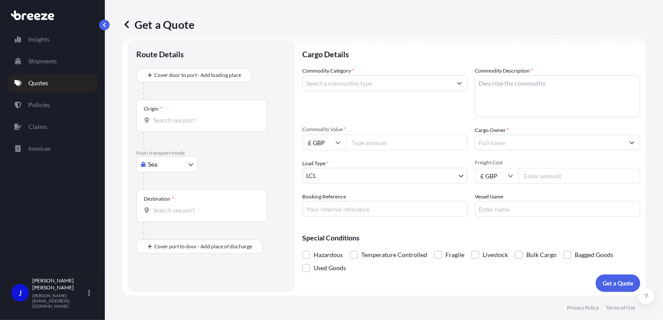
click at [175, 167] on body "Insights Shipments Quotes Policies Claims Invoices J [PERSON_NAME] [PERSON_NAME…" at bounding box center [331, 160] width 663 height 320
click at [164, 216] on span "Road" at bounding box center [160, 218] width 14 height 9
select select "Road"
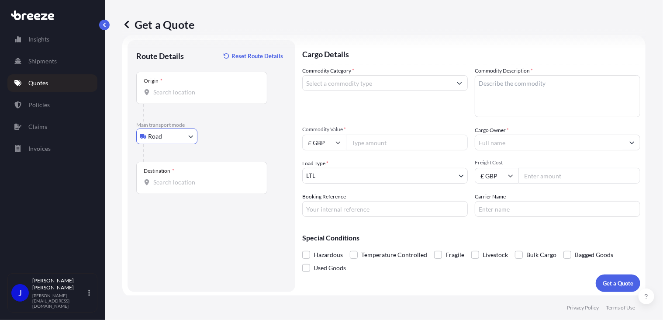
click at [177, 99] on div "Origin *" at bounding box center [201, 88] width 131 height 32
click at [177, 97] on input "Origin *" at bounding box center [204, 92] width 103 height 9
type input "London NW1 7AW, [GEOGRAPHIC_DATA]"
click at [181, 187] on div "Destination *" at bounding box center [201, 178] width 131 height 32
click at [181, 187] on input "Destination *" at bounding box center [204, 182] width 103 height 9
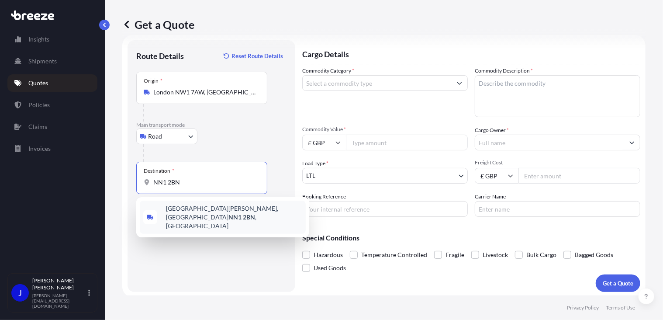
click at [194, 212] on span "[STREET_ADDRESS][PERSON_NAME]" at bounding box center [234, 217] width 136 height 26
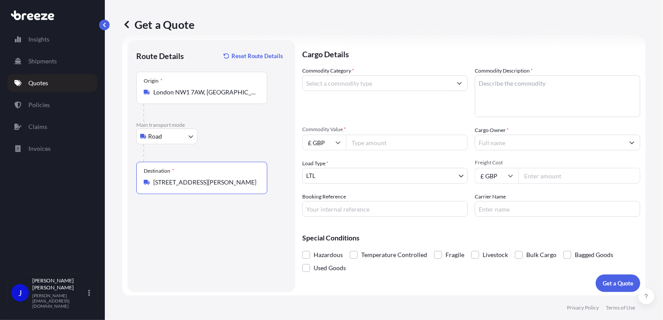
type input "[STREET_ADDRESS][PERSON_NAME]"
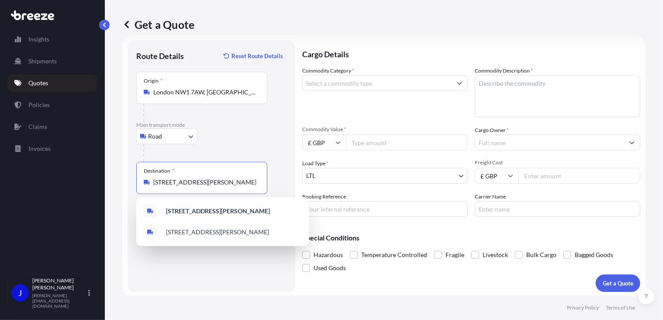
click at [390, 141] on input "Commodity Value *" at bounding box center [407, 143] width 122 height 16
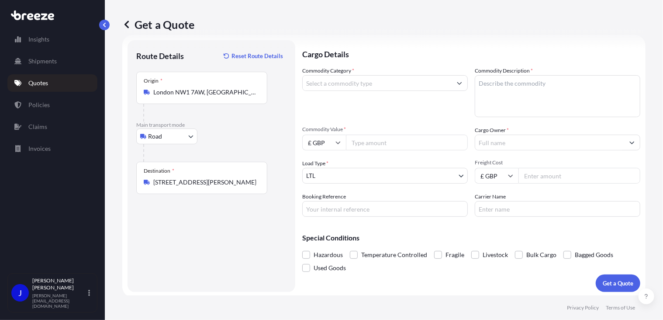
click at [390, 78] on input "Commodity Category *" at bounding box center [377, 83] width 149 height 16
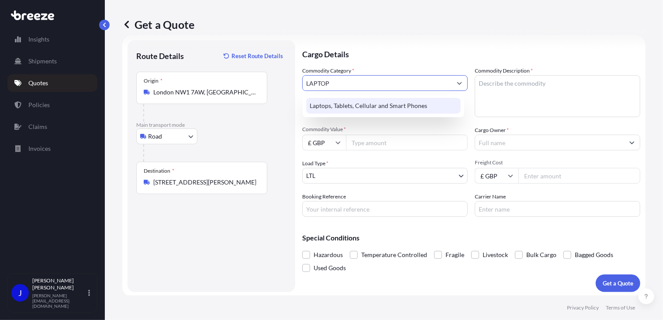
click at [372, 110] on div "Laptops, Tablets, Cellular and Smart Phones" at bounding box center [383, 106] width 155 height 16
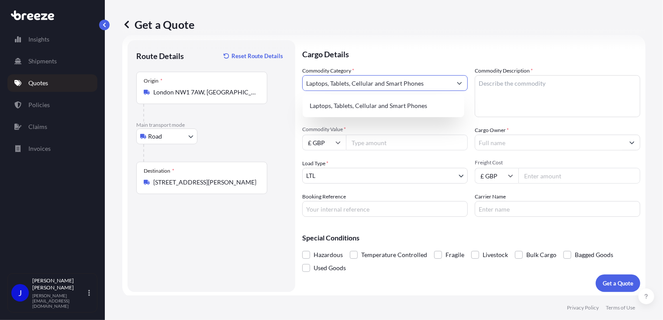
type input "Laptops, Tablets, Cellular and Smart Phones"
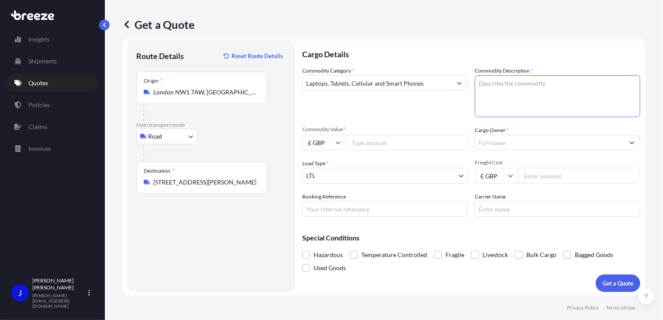
click at [523, 83] on textarea "Commodity Description *" at bounding box center [558, 96] width 166 height 42
type textarea "LAPTOP"
click at [426, 142] on input "Commodity Value *" at bounding box center [407, 143] width 122 height 16
type input "850"
click at [485, 146] on input "Cargo Owner *" at bounding box center [549, 143] width 149 height 16
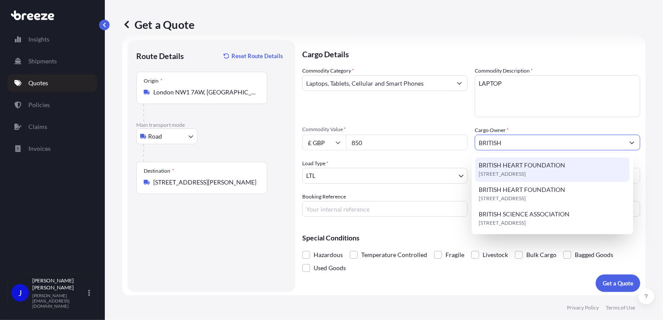
click at [495, 167] on span "BRITISH HEART FOUNDATION" at bounding box center [522, 165] width 87 height 9
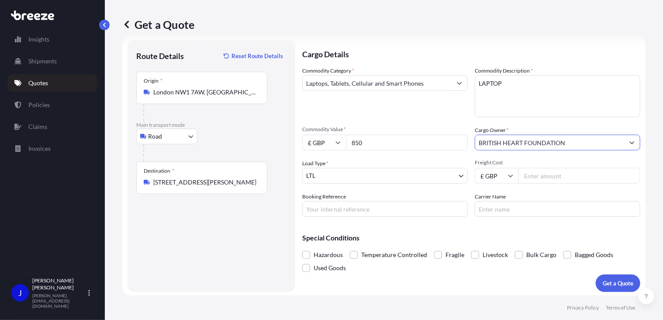
type input "BRITISH HEART FOUNDATION"
paste input "2220101"
type input "2220101"
click at [540, 171] on input "Freight Cost" at bounding box center [580, 176] width 122 height 16
type input "15.43"
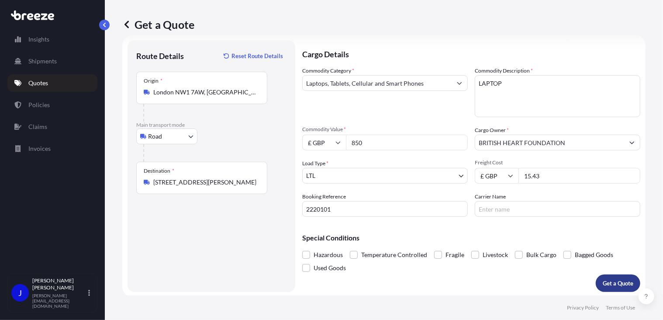
click at [603, 279] on p "Get a Quote" at bounding box center [618, 283] width 31 height 9
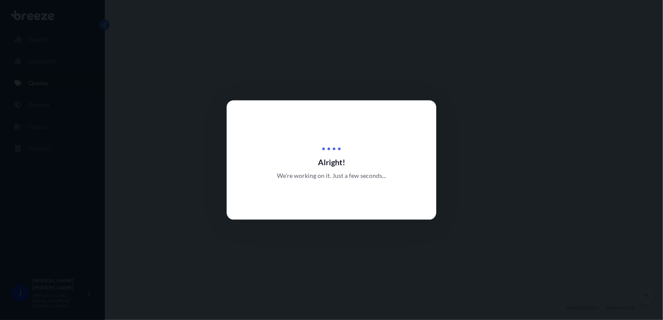
select select "Road"
select select "1"
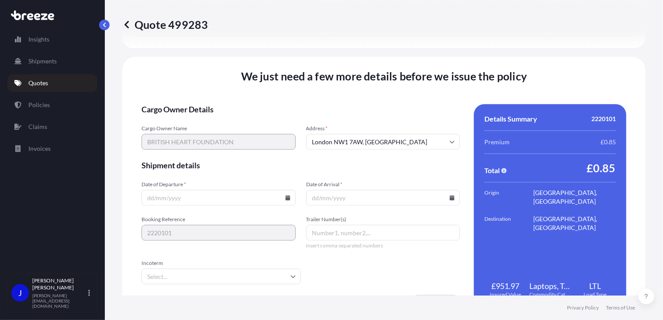
scroll to position [1089, 0]
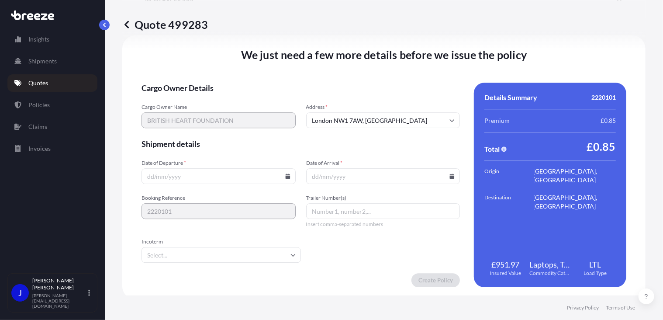
click at [287, 174] on icon at bounding box center [287, 175] width 5 height 5
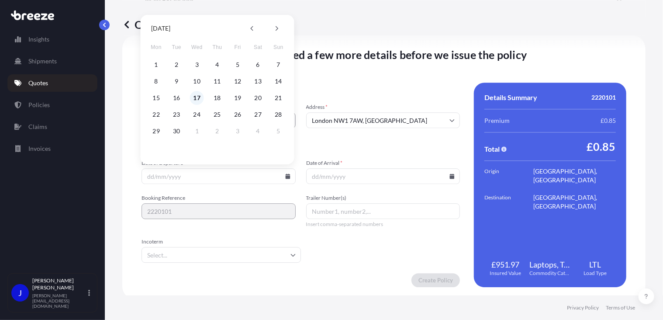
click at [200, 97] on button "17" at bounding box center [197, 98] width 14 height 14
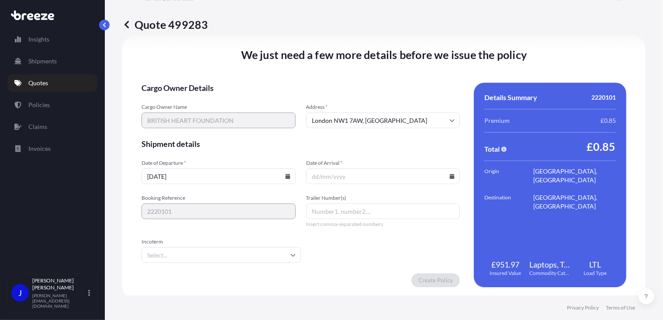
type input "[DATE]"
click at [450, 177] on icon at bounding box center [452, 175] width 5 height 5
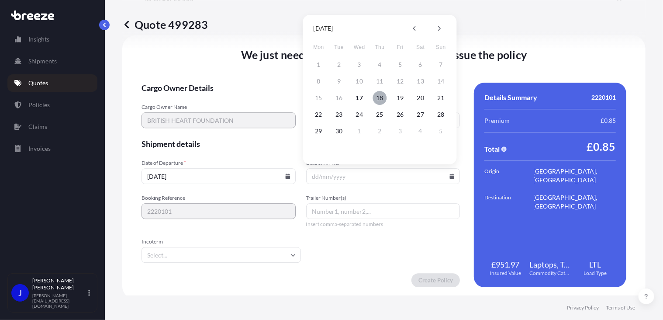
click at [381, 100] on button "18" at bounding box center [380, 98] width 14 height 14
type input "[DATE]"
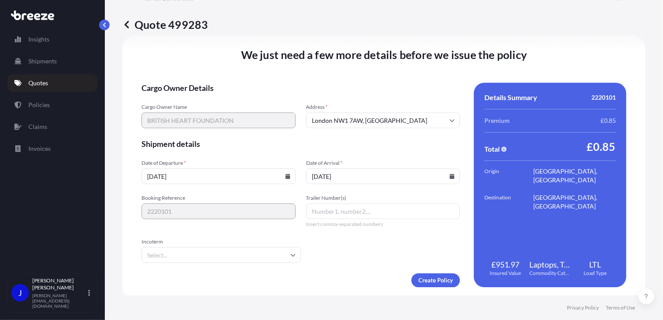
click at [426, 231] on form "Cargo Owner Details Cargo Owner Name BRITISH HEART FOUNDATION Address * [GEOGRA…" at bounding box center [301, 185] width 319 height 204
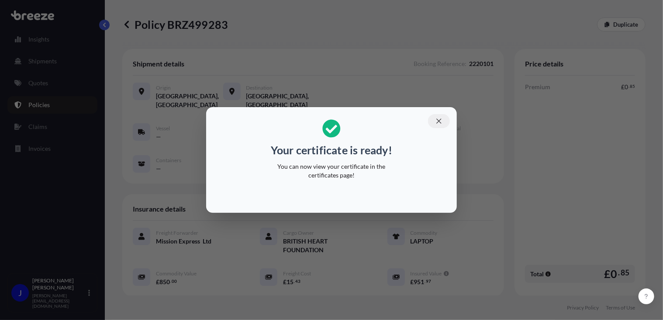
click at [441, 121] on icon "button" at bounding box center [439, 121] width 8 height 8
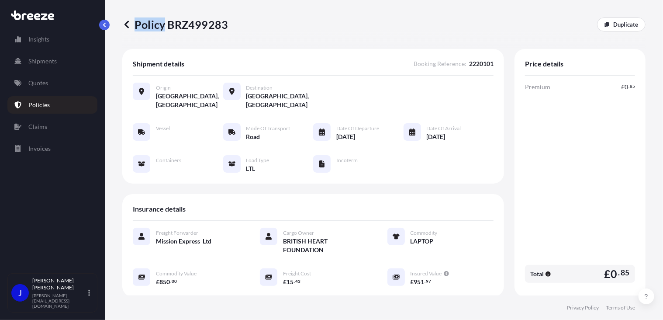
drag, startPoint x: 166, startPoint y: 24, endPoint x: 227, endPoint y: 26, distance: 60.8
click at [227, 26] on p "Policy BRZ499283" at bounding box center [175, 24] width 106 height 14
drag, startPoint x: 227, startPoint y: 26, endPoint x: 174, endPoint y: 35, distance: 53.1
click at [183, 38] on div "Policy BRZ499283 Duplicate" at bounding box center [383, 24] width 523 height 49
drag, startPoint x: 169, startPoint y: 27, endPoint x: 225, endPoint y: 27, distance: 55.9
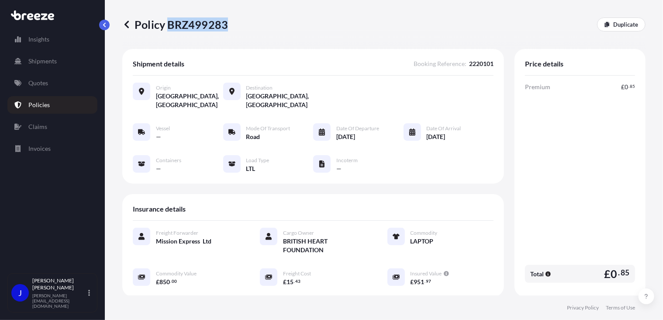
click at [225, 27] on p "Policy BRZ499283" at bounding box center [175, 24] width 106 height 14
drag, startPoint x: 225, startPoint y: 27, endPoint x: 220, endPoint y: 24, distance: 5.5
copy p "BRZ499283"
